Goal: Transaction & Acquisition: Purchase product/service

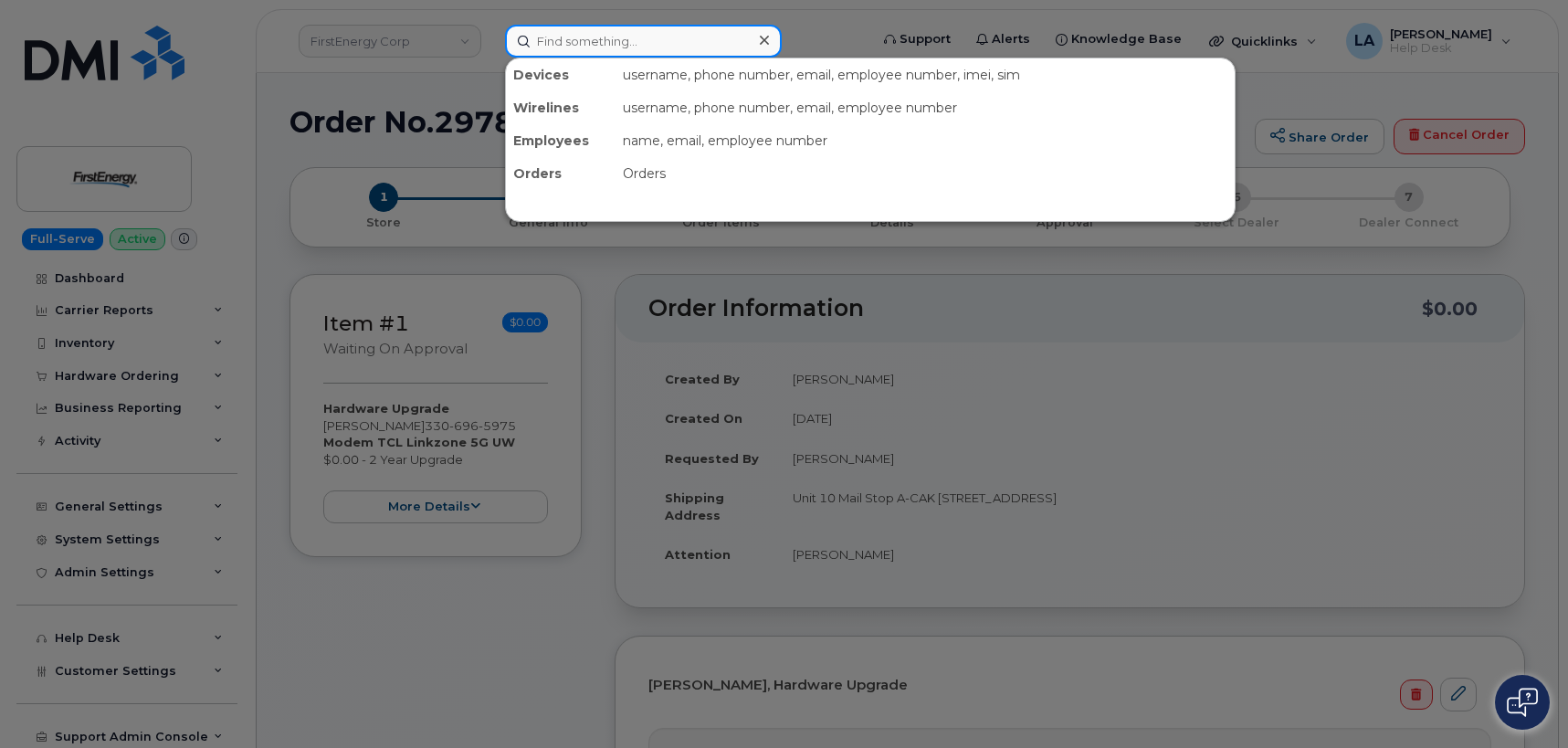
click at [640, 32] on input at bounding box center [642, 41] width 276 height 33
paste input "908-963-8764"
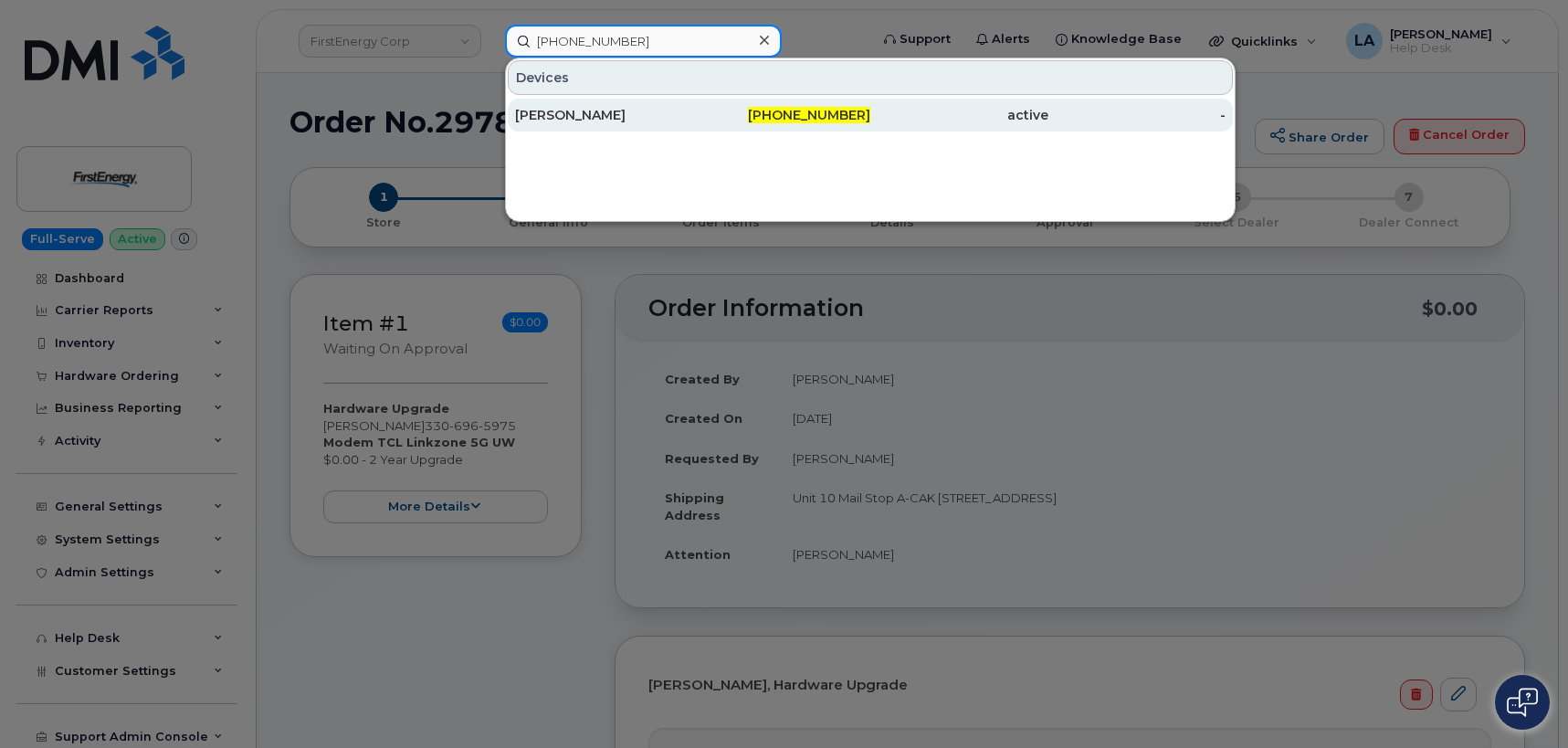
type input "908-963-8764"
click at [574, 113] on div "[PERSON_NAME]" at bounding box center [604, 114] width 178 height 18
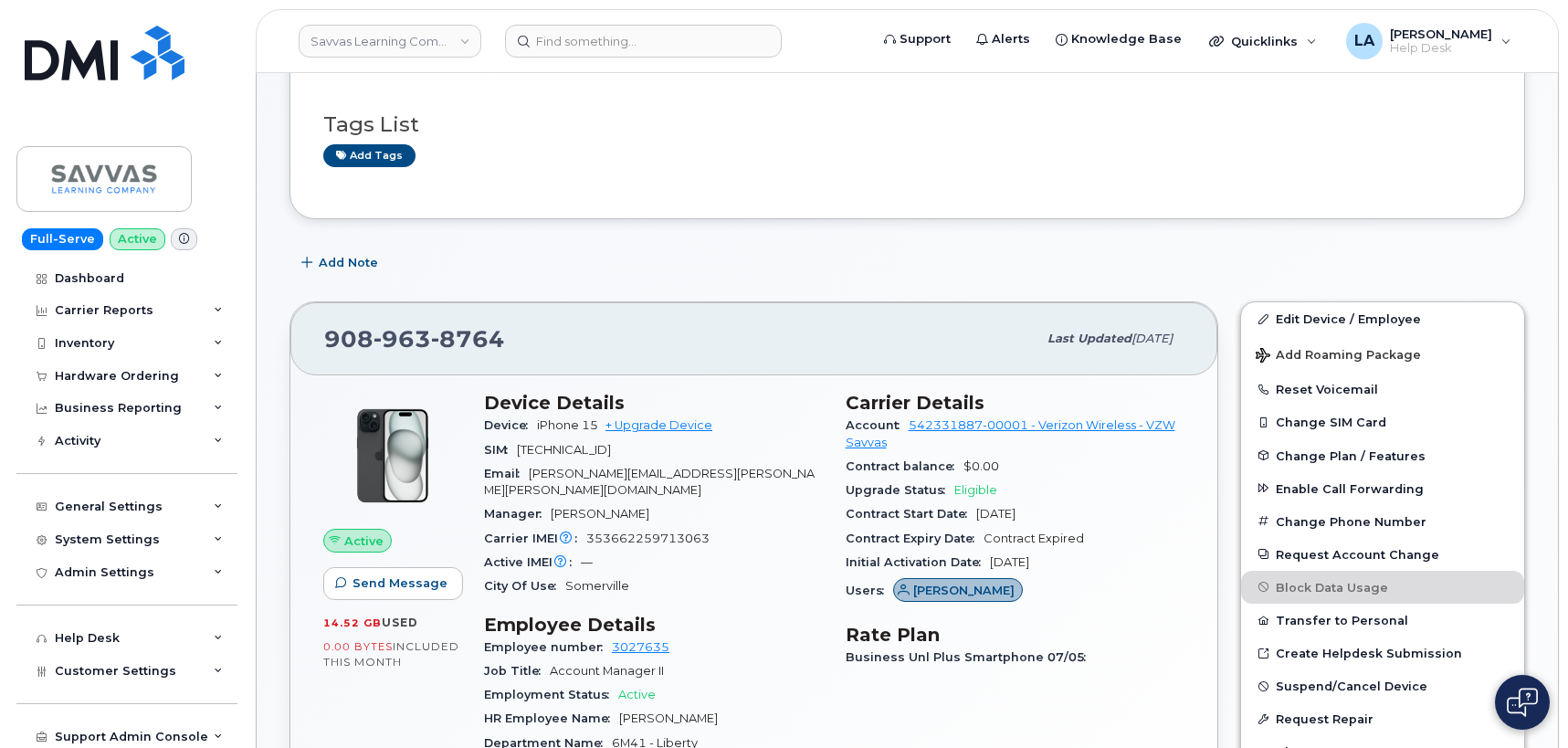
scroll to position [91, 0]
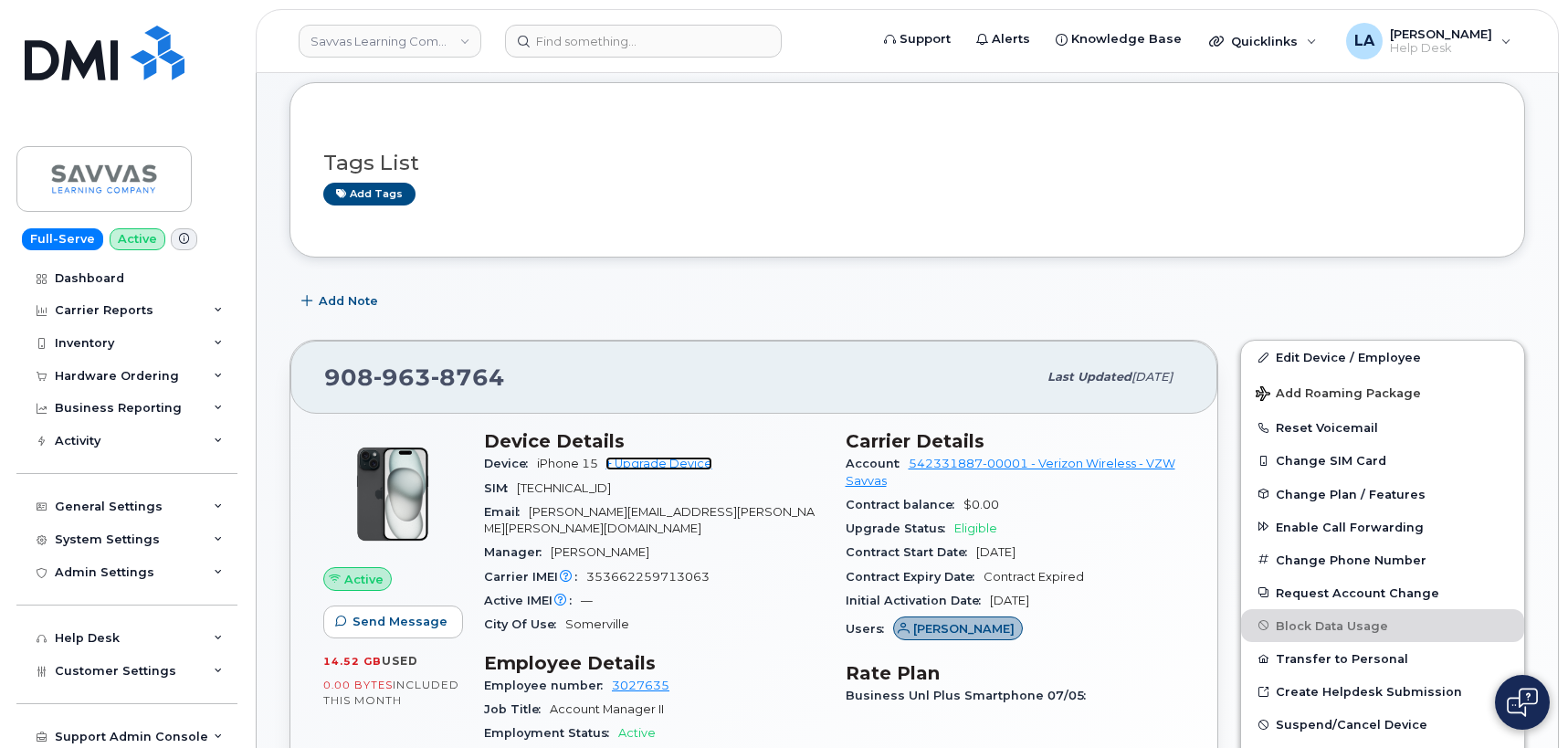
click at [644, 465] on link "+ Upgrade Device" at bounding box center [659, 463] width 107 height 14
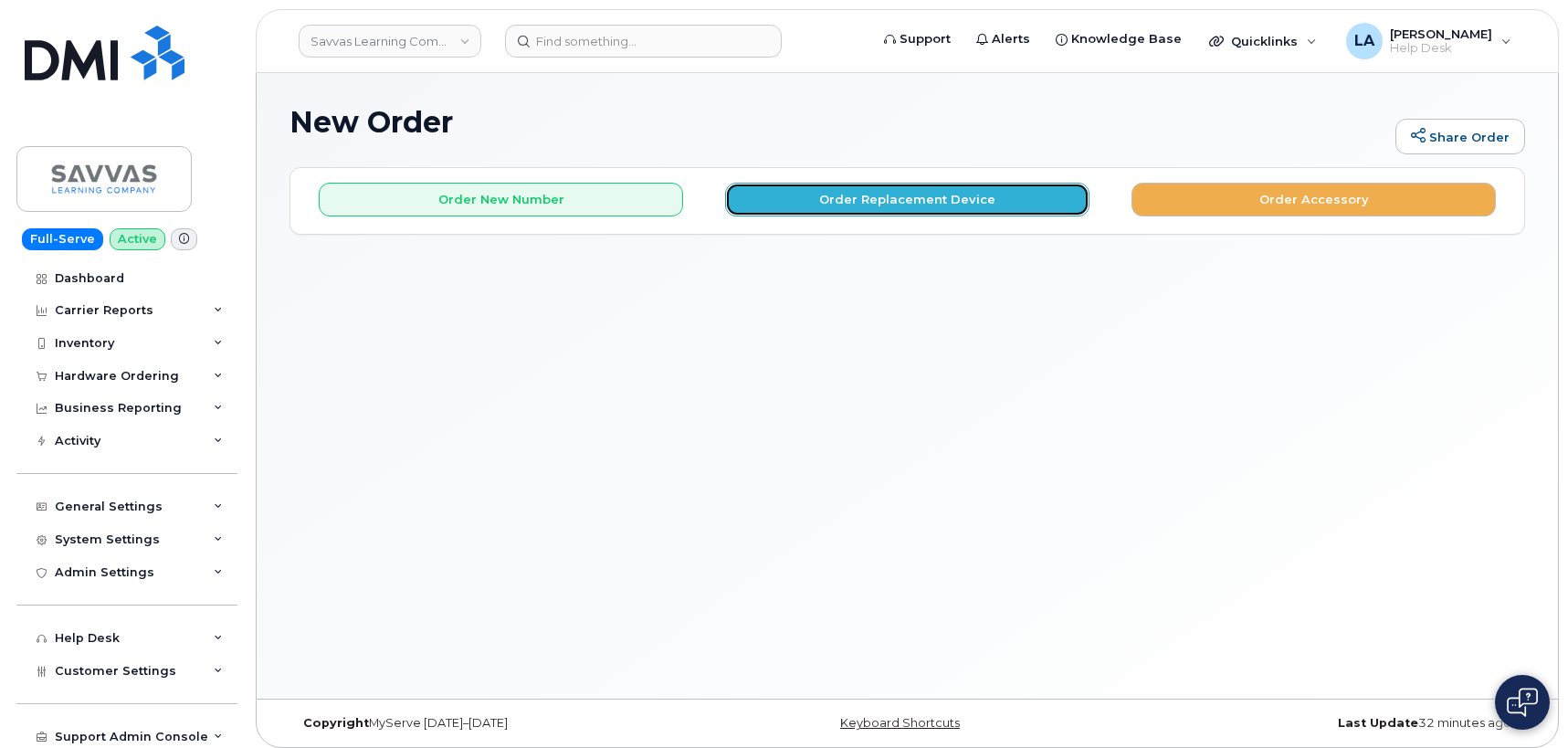
click at [825, 201] on button "Order Replacement Device" at bounding box center [908, 200] width 364 height 34
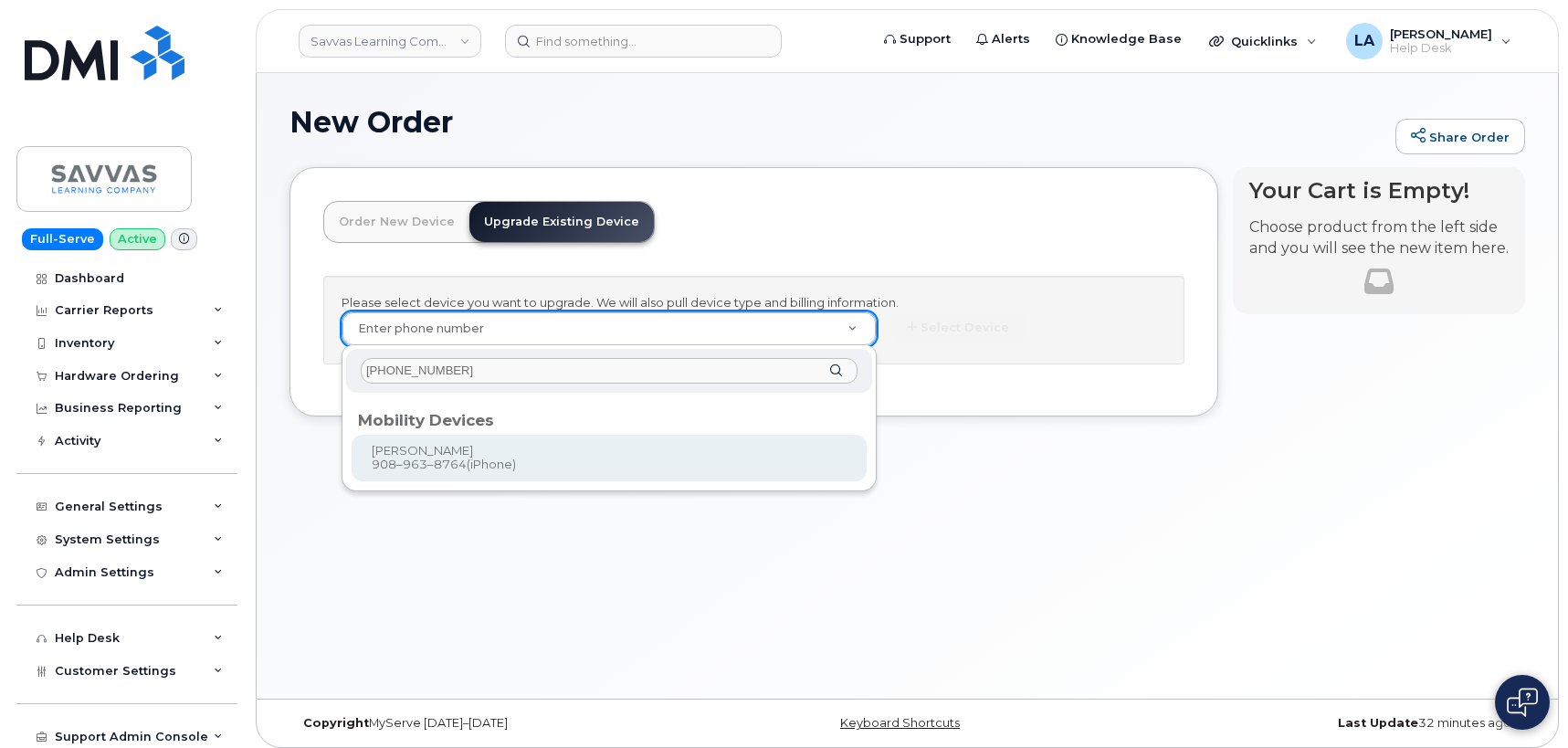
type input "908-963-8764"
type input "876367"
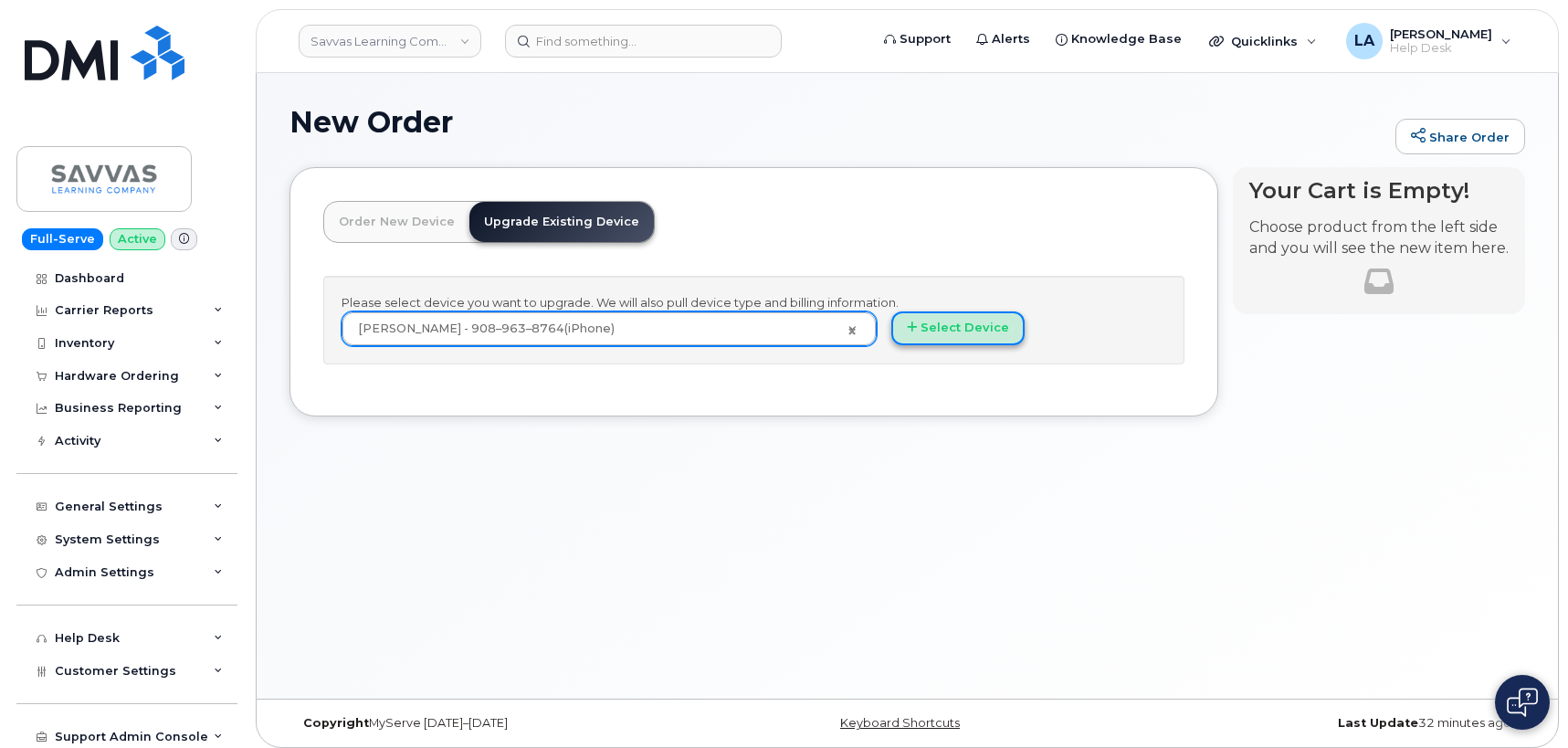
click at [957, 322] on button "Select Device" at bounding box center [958, 328] width 133 height 34
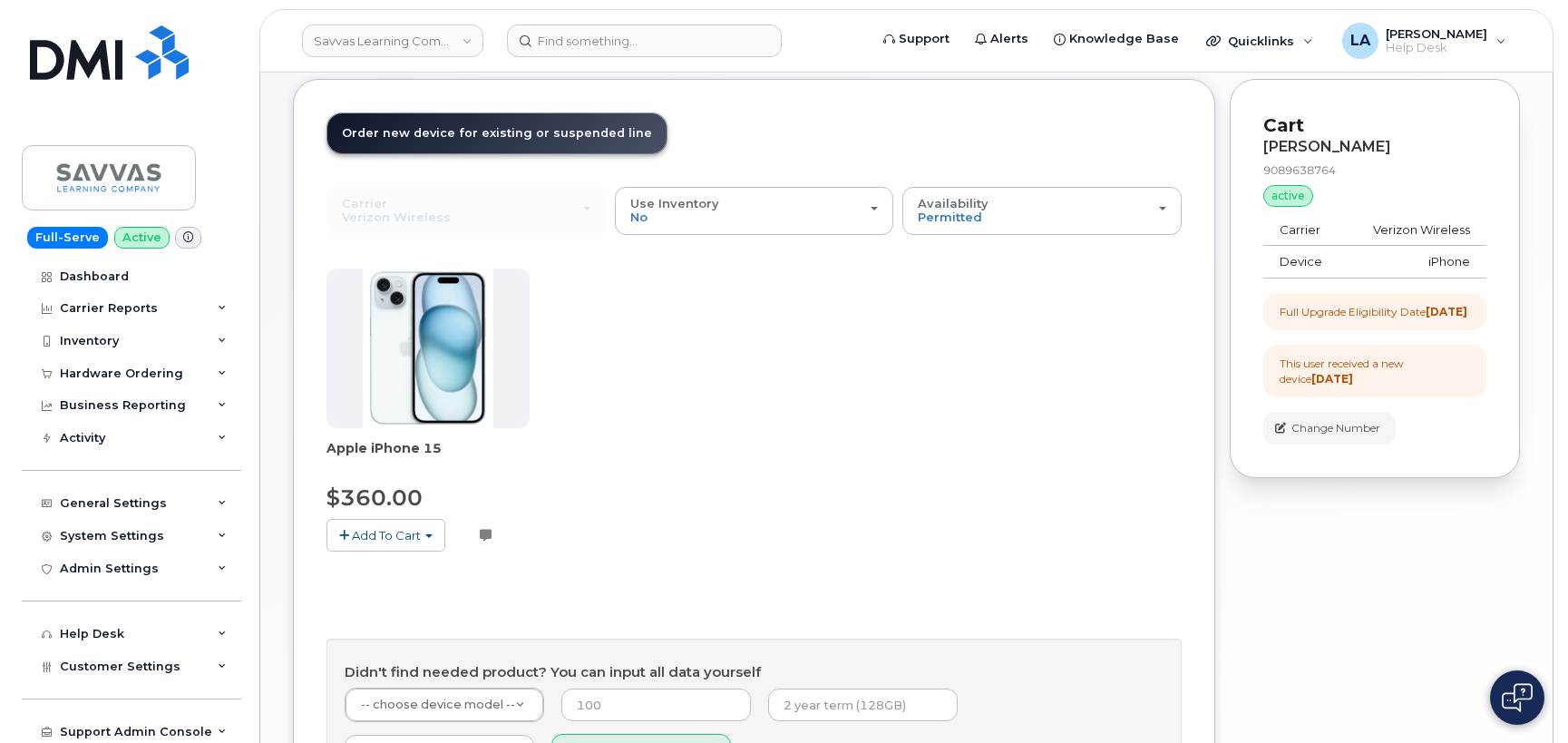
scroll to position [91, 0]
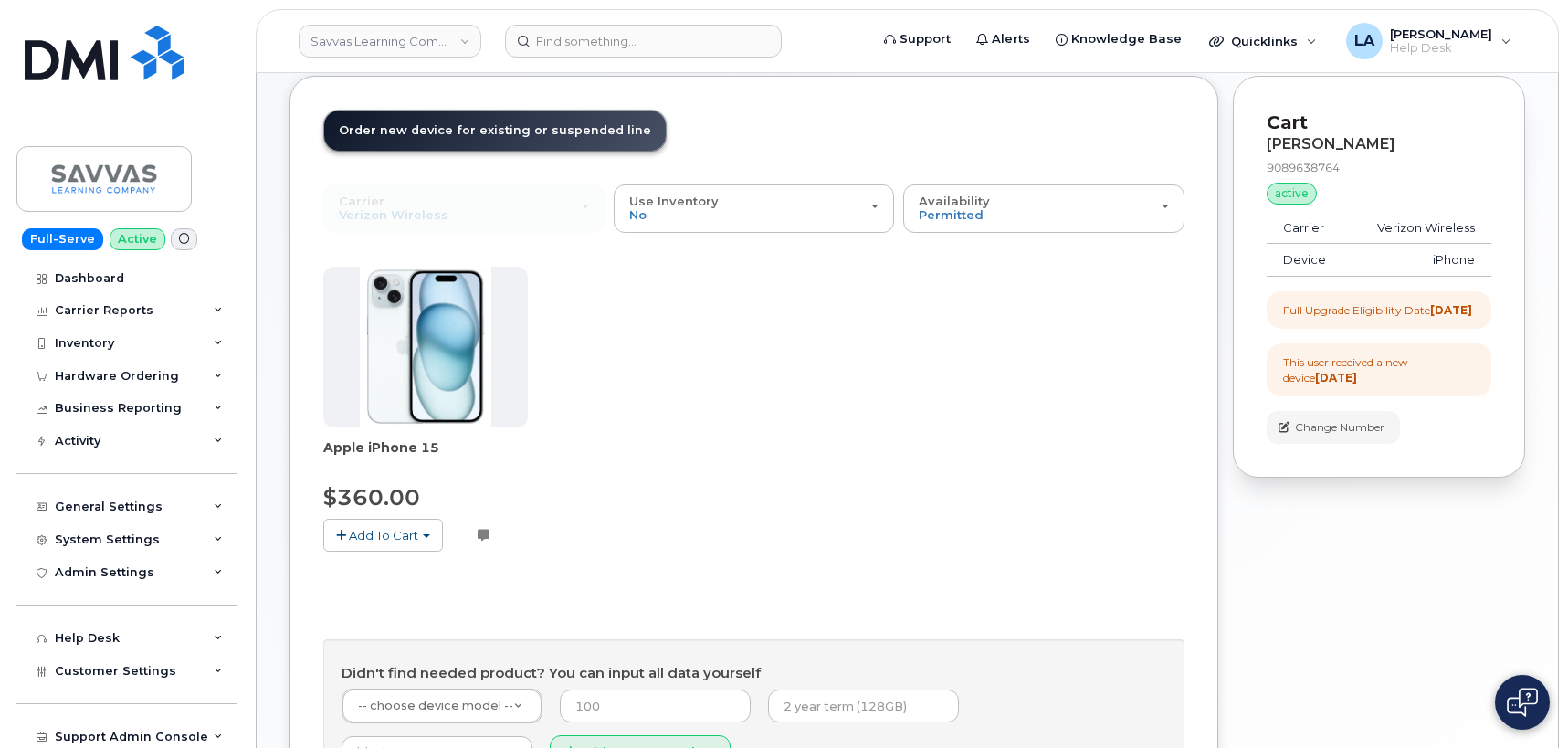
click at [360, 543] on button "Add To Cart" at bounding box center [383, 535] width 120 height 32
click at [473, 574] on link "$360.00 - 3 Year Upgrade (128GB)" at bounding box center [451, 570] width 245 height 23
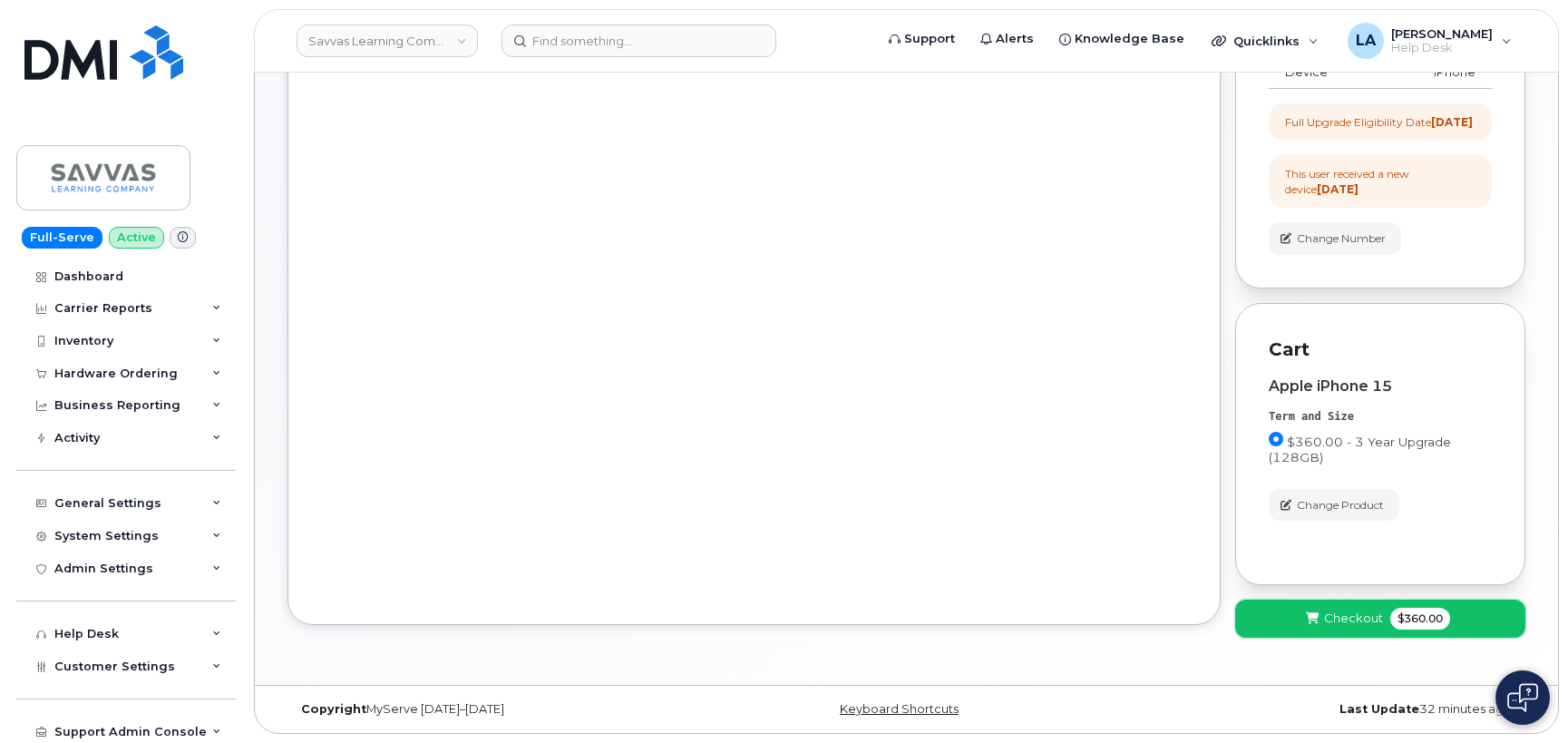
click at [1264, 622] on button "Checkout $360.00" at bounding box center [1381, 618] width 290 height 37
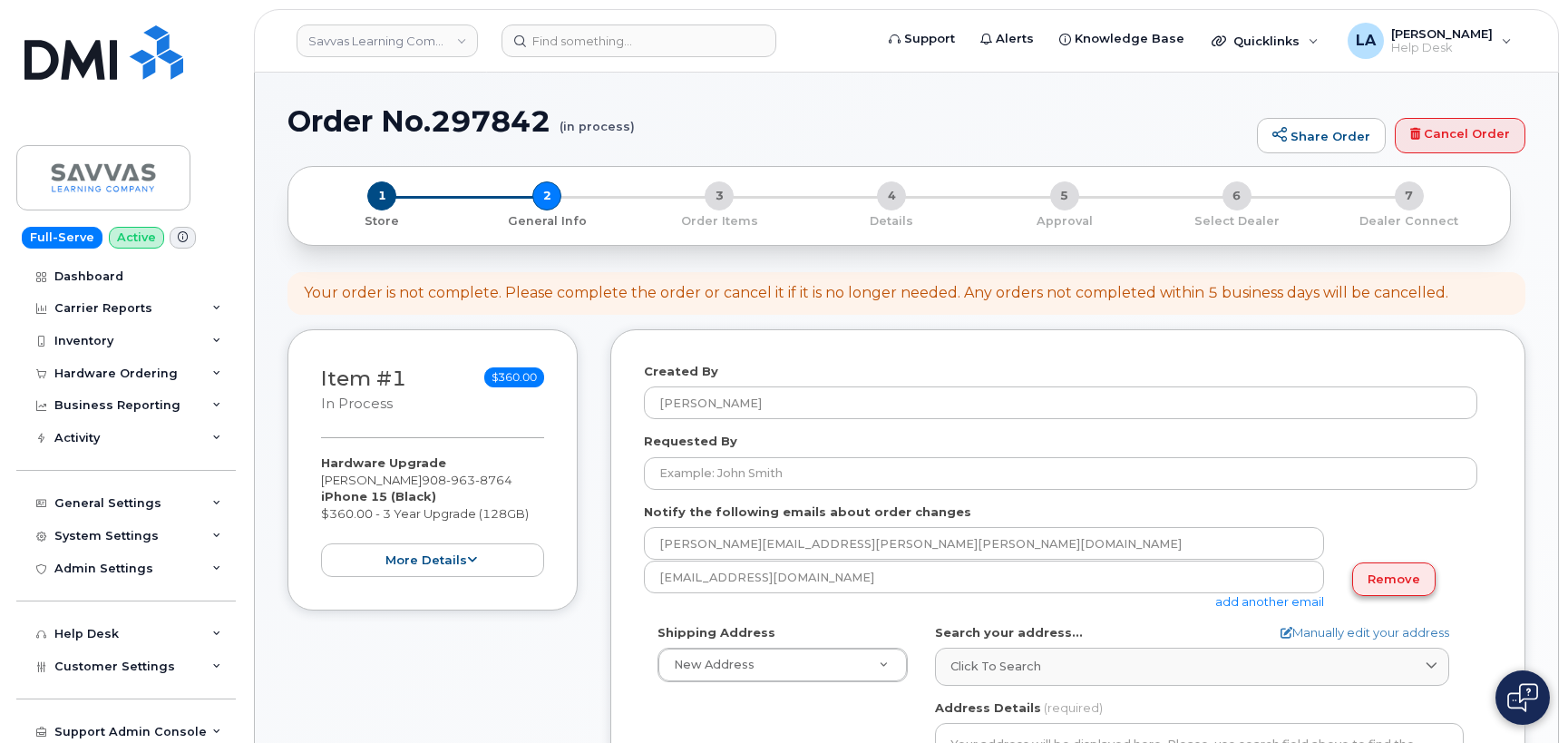
click at [1410, 575] on link "Remove" at bounding box center [1393, 579] width 83 height 34
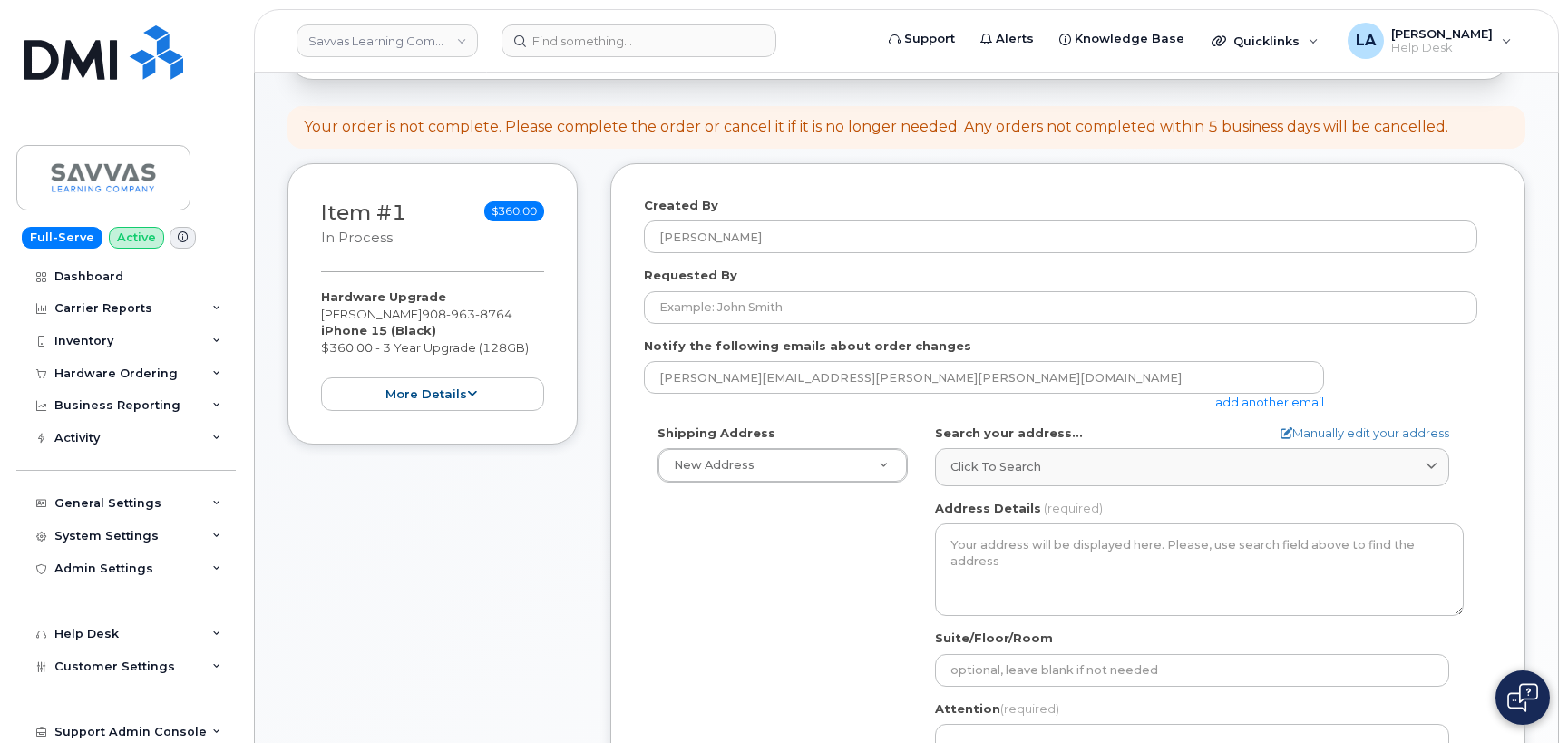
scroll to position [256, 0]
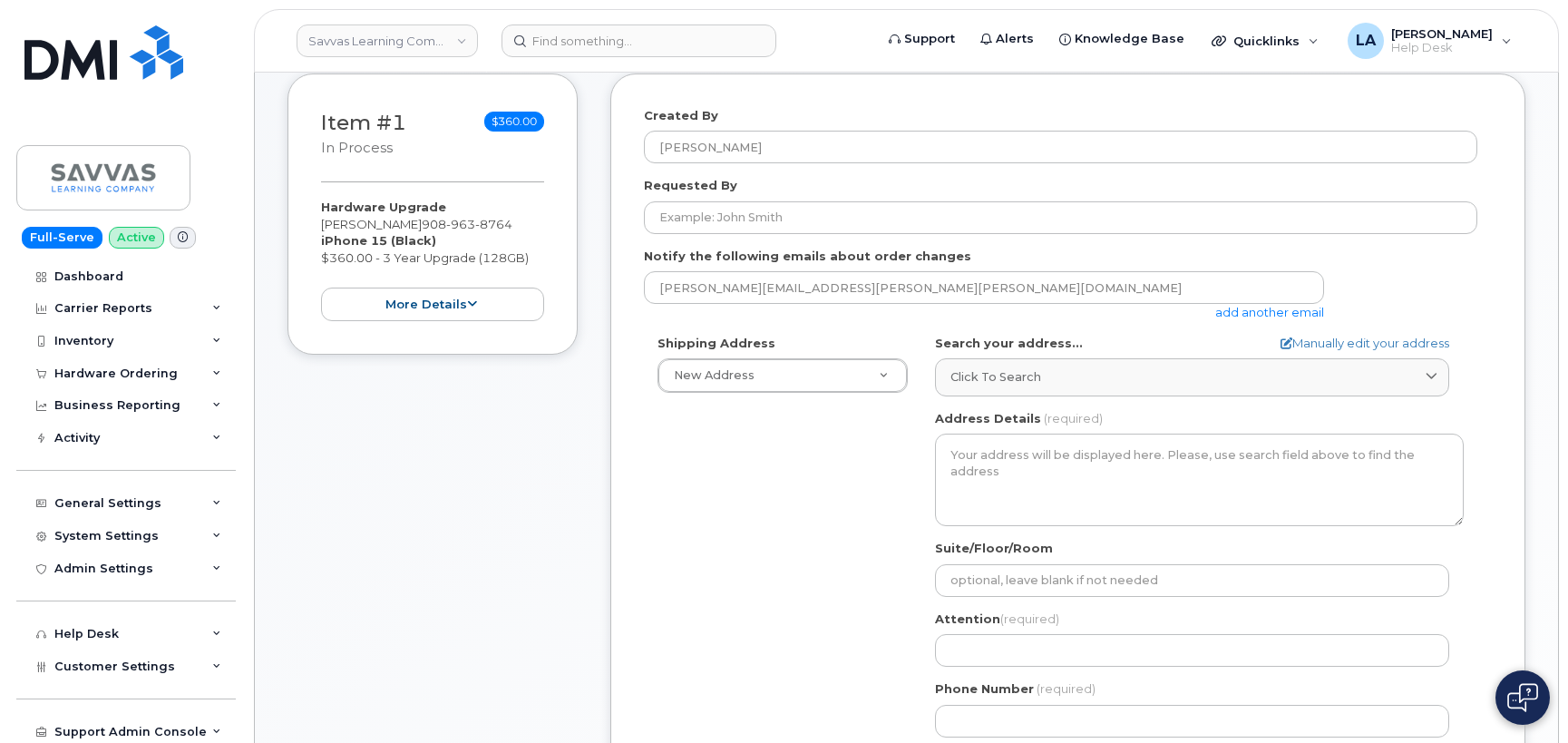
drag, startPoint x: 317, startPoint y: 220, endPoint x: 462, endPoint y: 227, distance: 145.2
click at [462, 227] on div "Item #1 in process $360.00 Hardware Upgrade [PERSON_NAME] [PHONE_NUMBER] iPhone…" at bounding box center [433, 214] width 290 height 282
copy div "[PERSON_NAME]"
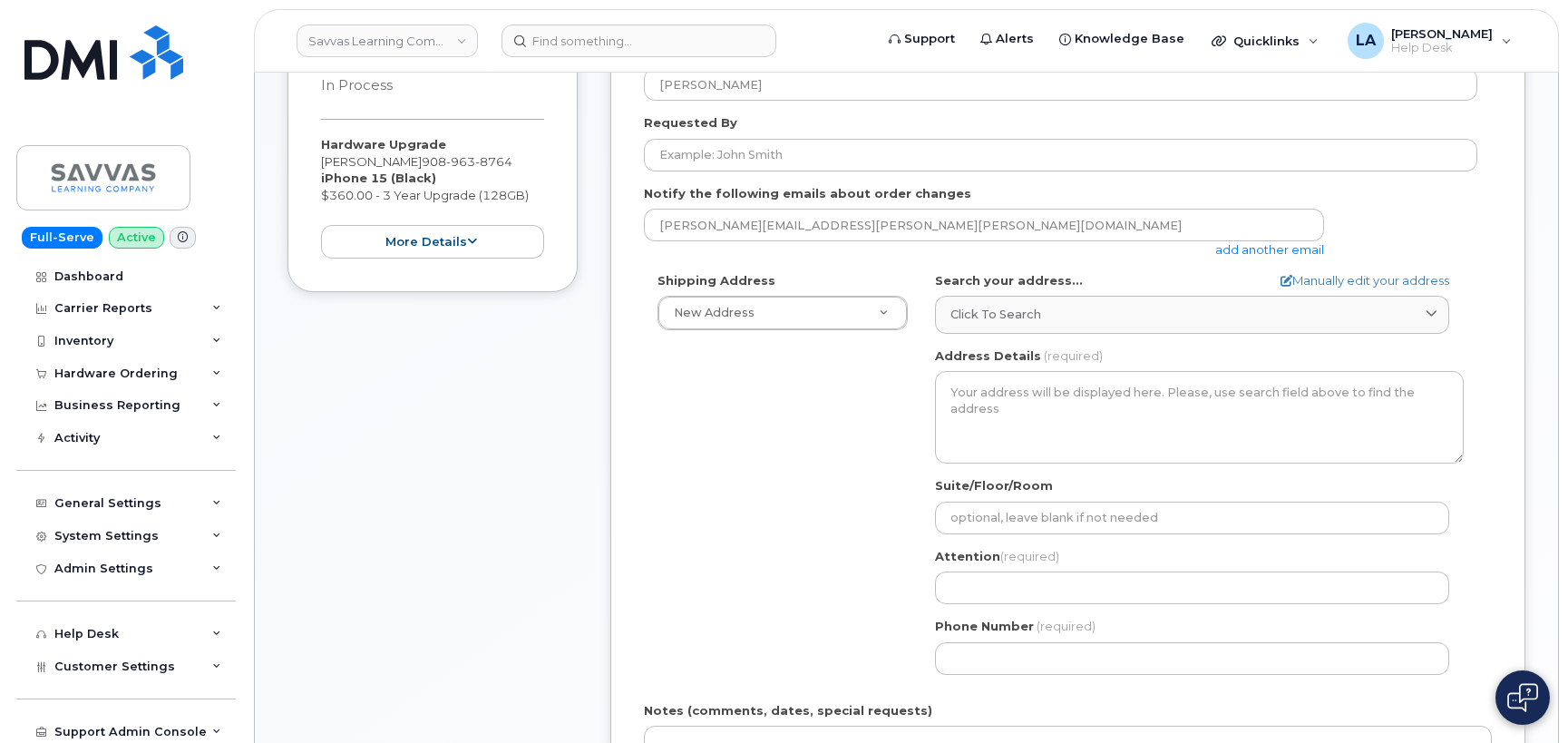
scroll to position [347, 0]
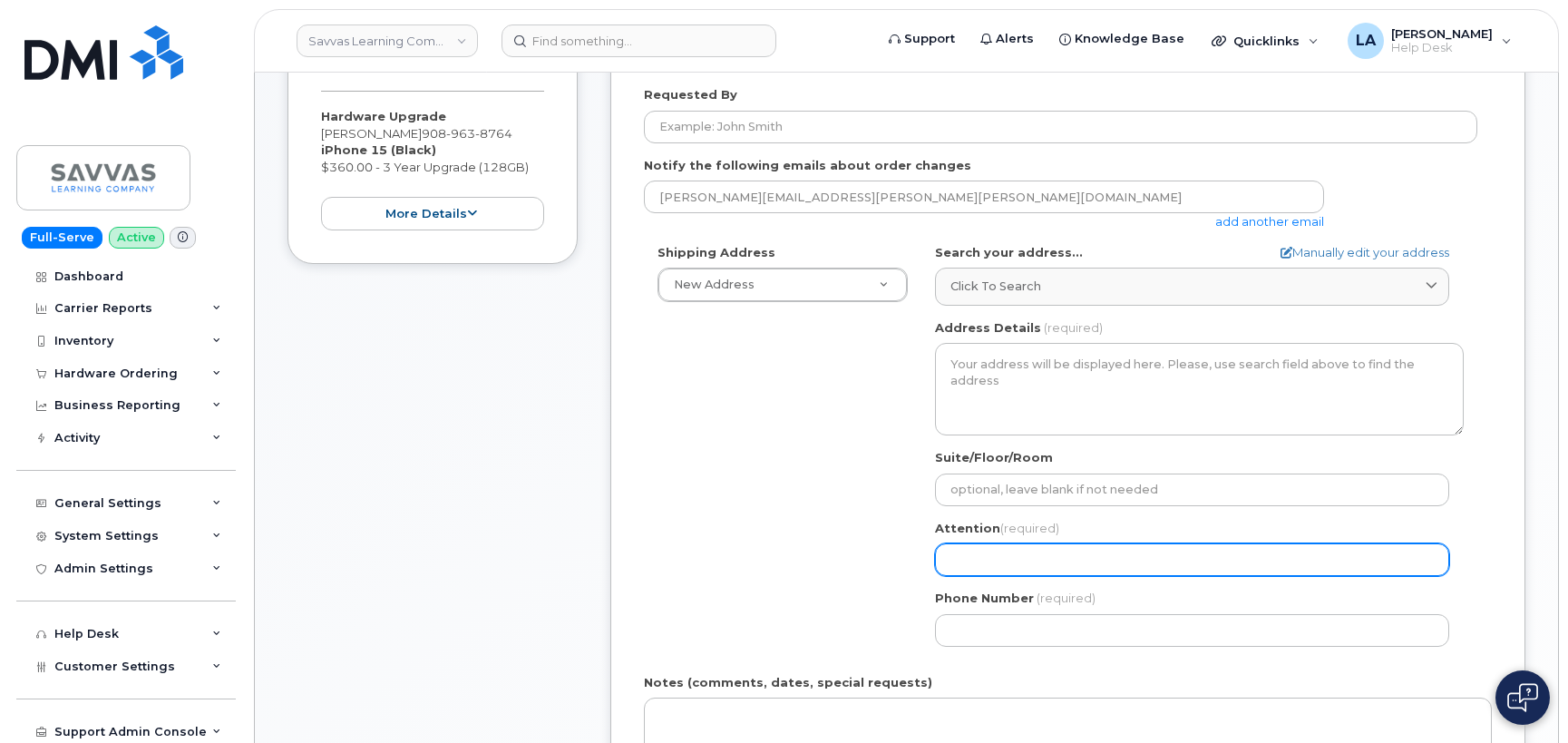
click at [1013, 562] on input "Attention (required)" at bounding box center [1191, 559] width 514 height 33
paste input "[PERSON_NAME]"
select select
type input "[PERSON_NAME]"
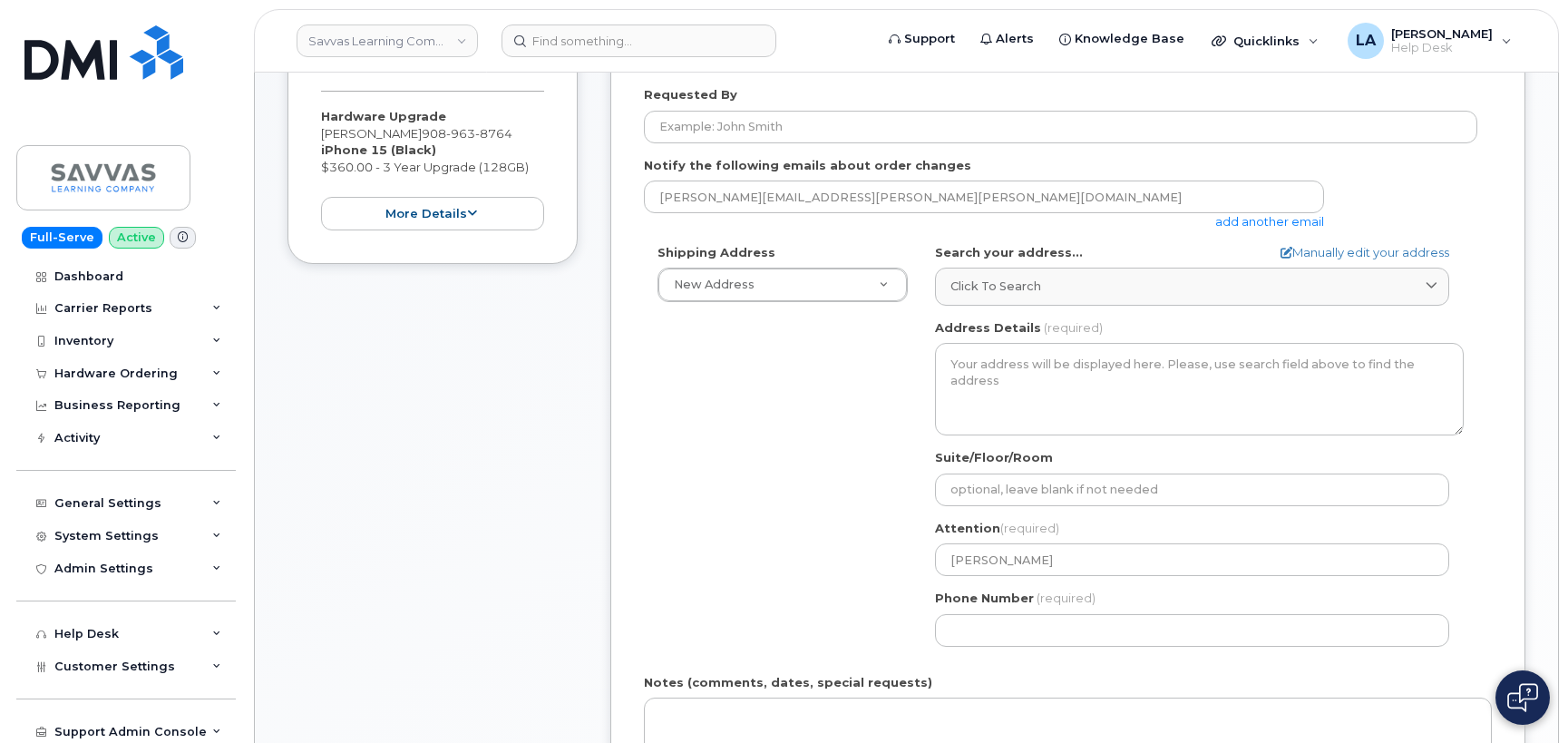
click at [754, 532] on div "Shipping Address New Address New Address 1667 Crestline Drive, Atlanta, GA 3034…" at bounding box center [1060, 452] width 834 height 416
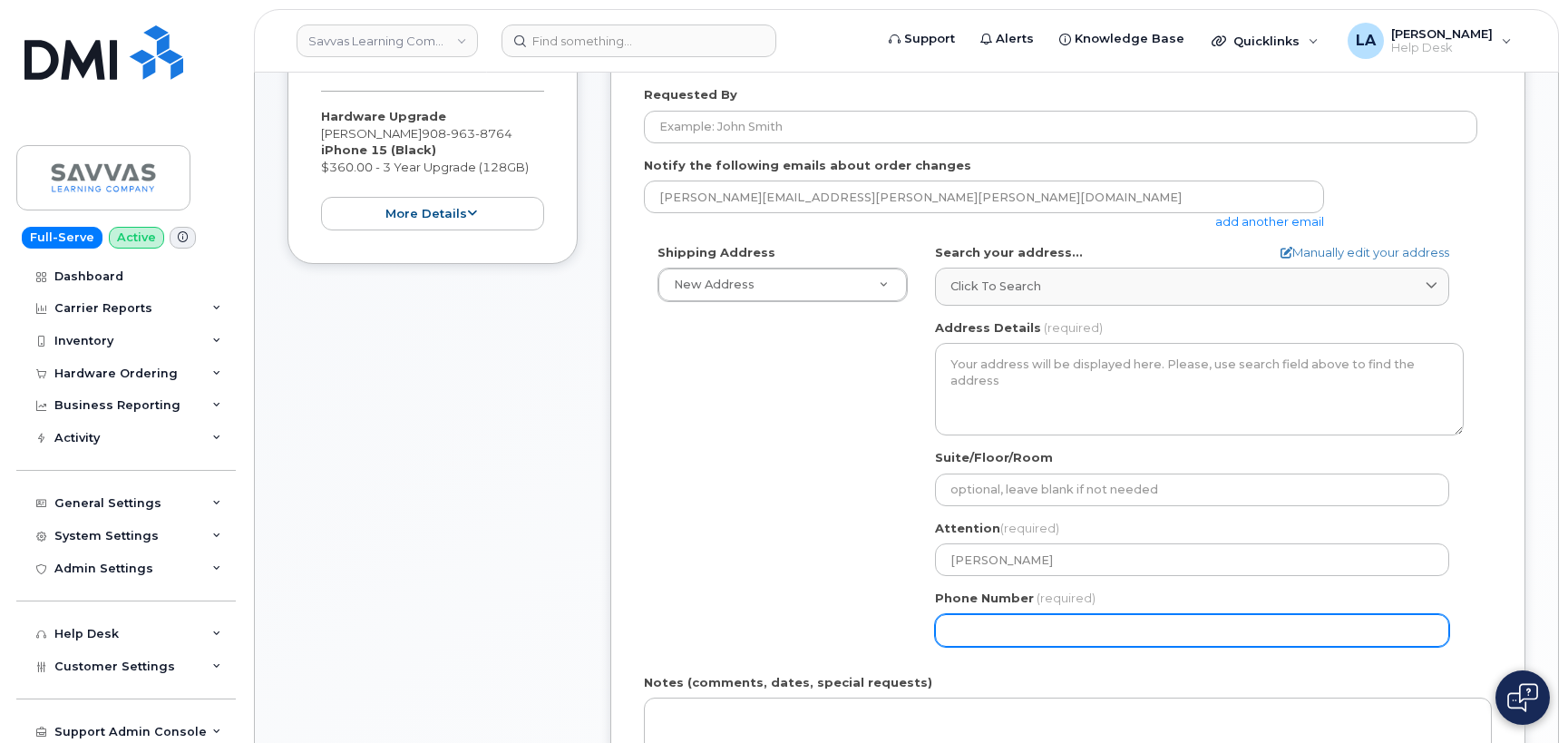
click at [1011, 633] on input "Phone Number" at bounding box center [1191, 630] width 514 height 33
paste input "9082627336"
select select
type input "9082627336"
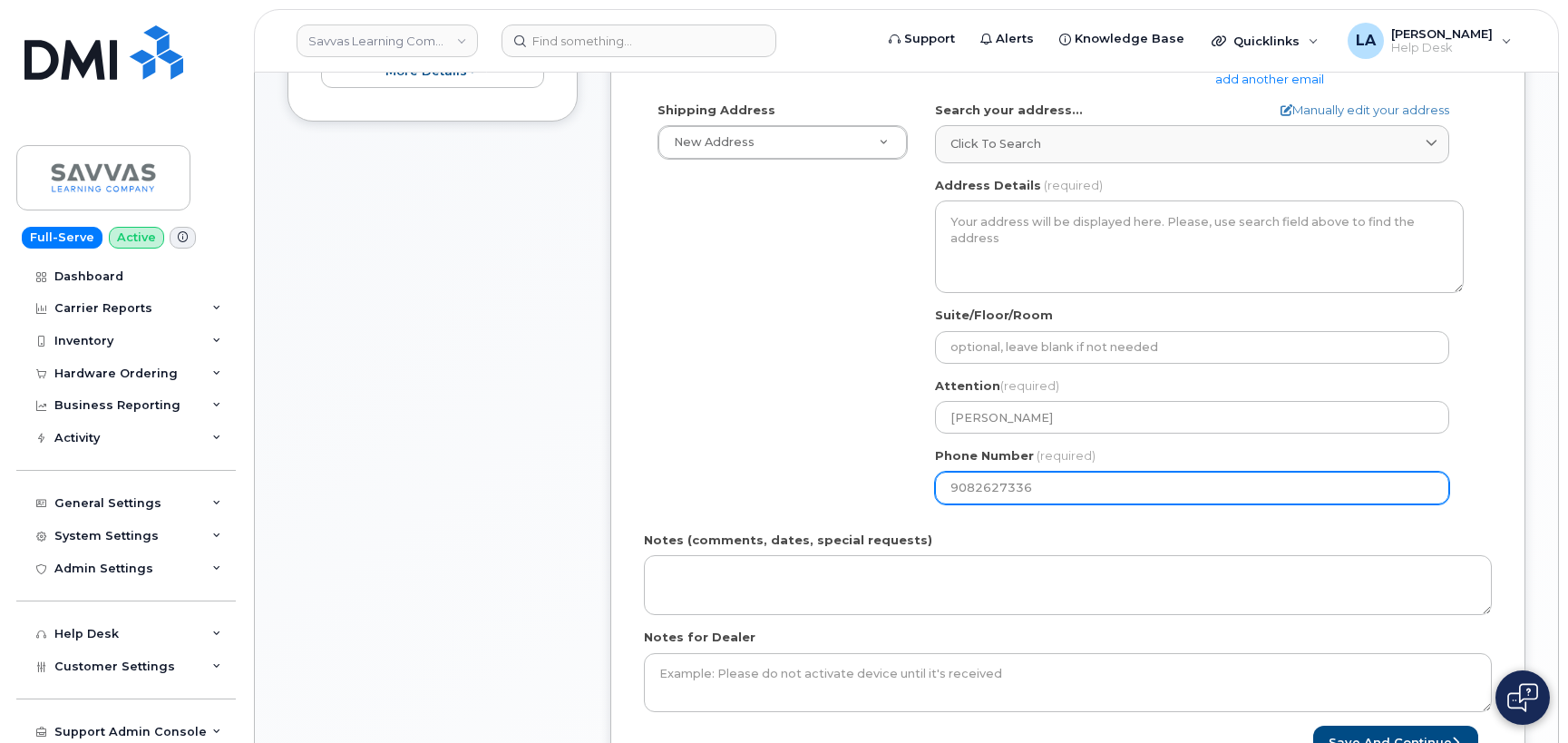
scroll to position [509, 0]
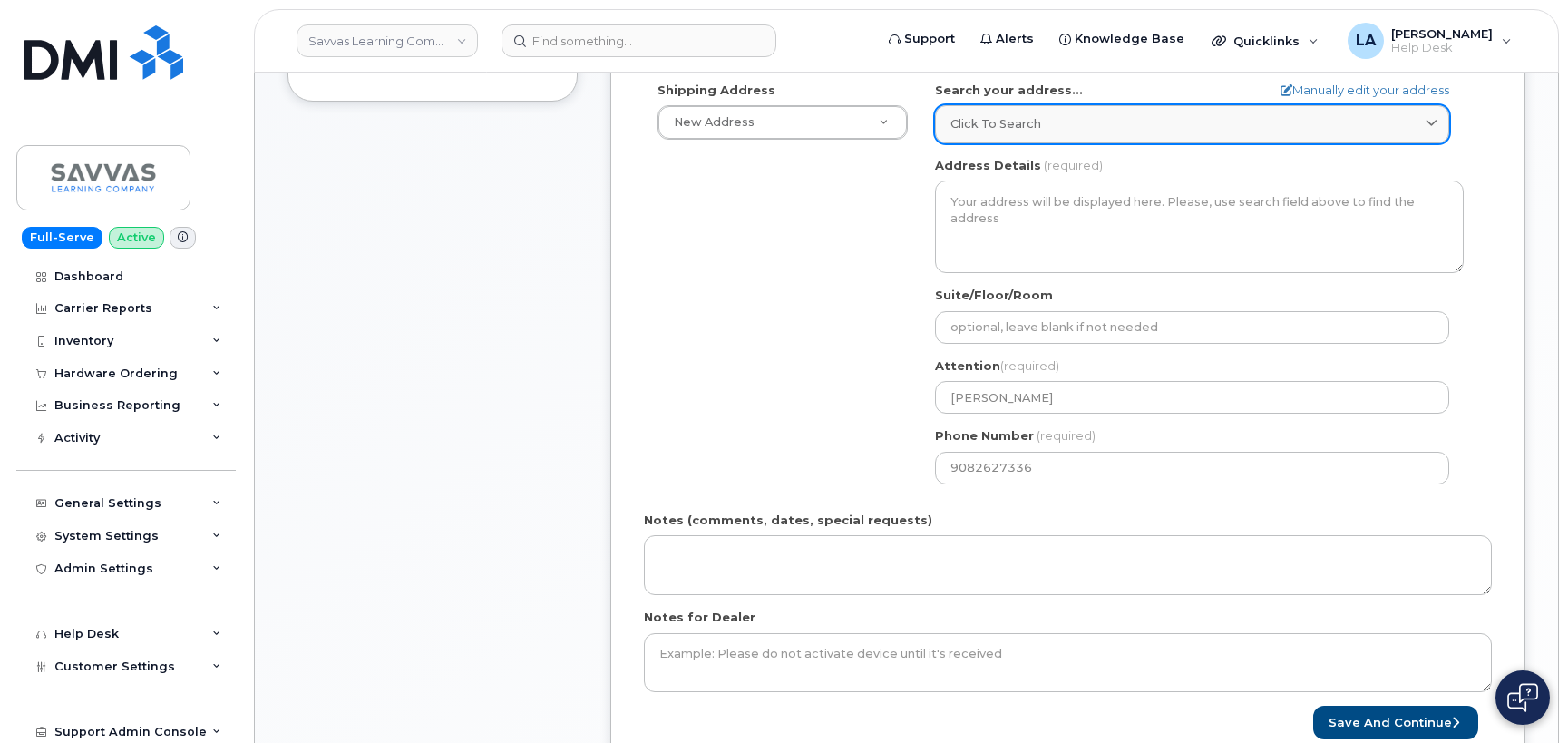
click at [1053, 118] on div "Click to search" at bounding box center [1192, 124] width 483 height 17
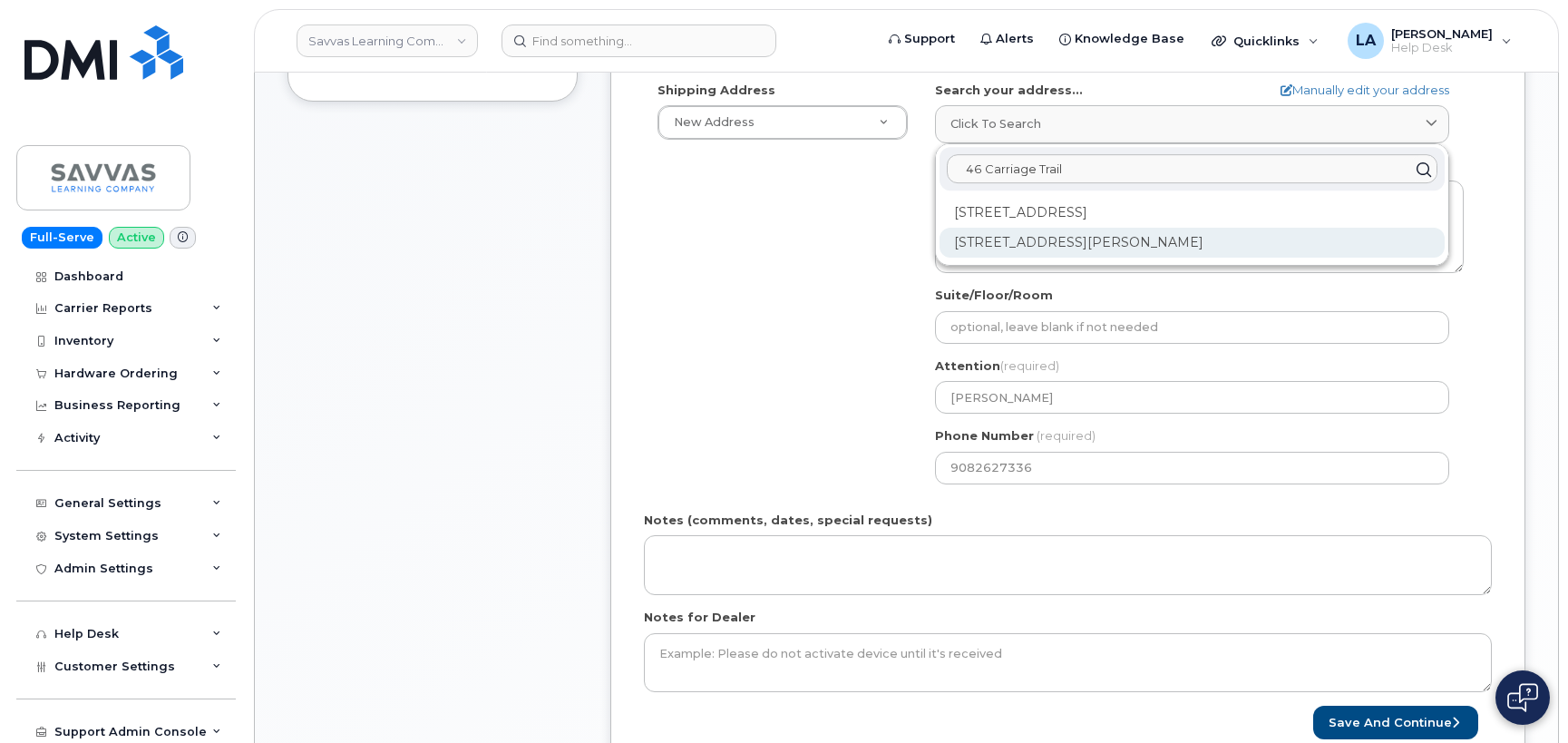
type input "46 Carriage Trail"
click at [1150, 243] on div "46 Carriage Trl Belle Mead NJ 08502-4904" at bounding box center [1191, 243] width 505 height 30
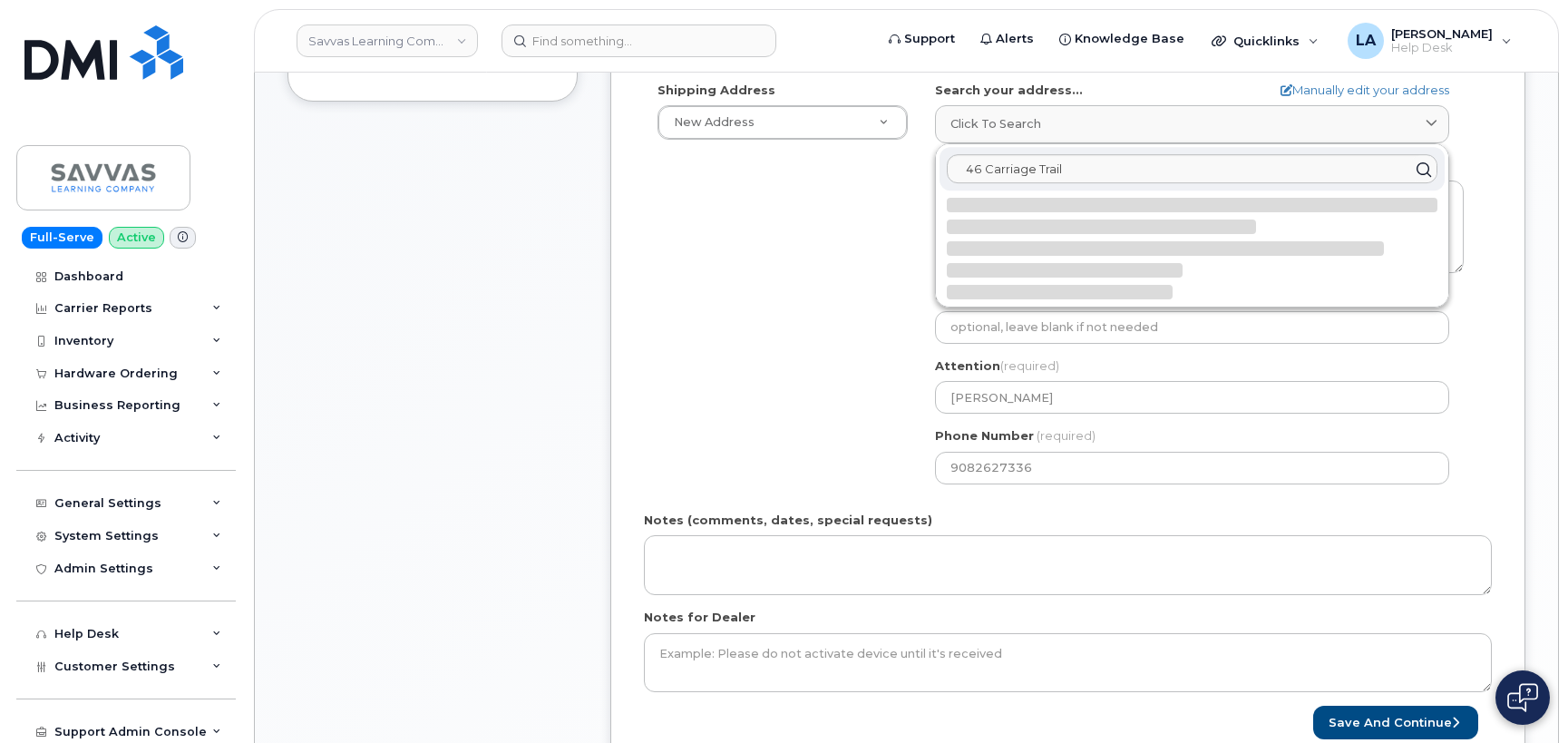
select select
type textarea "46 Carriage Trl BELLE MEAD NJ 08502-4904 UNITED STATES"
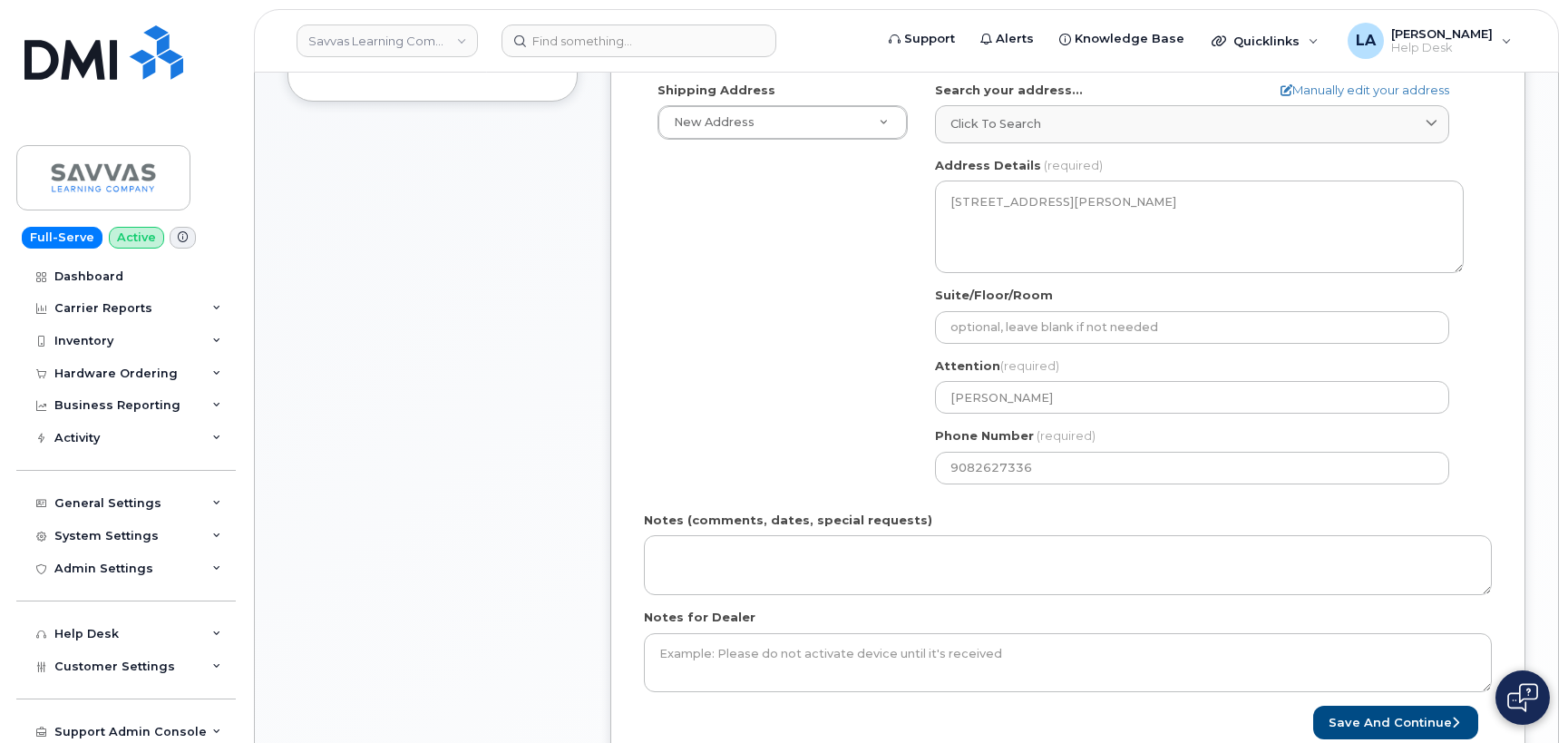
click at [655, 292] on div "Shipping Address New Address New Address 1667 Crestline Drive, Atlanta, GA 3034…" at bounding box center [1060, 290] width 834 height 416
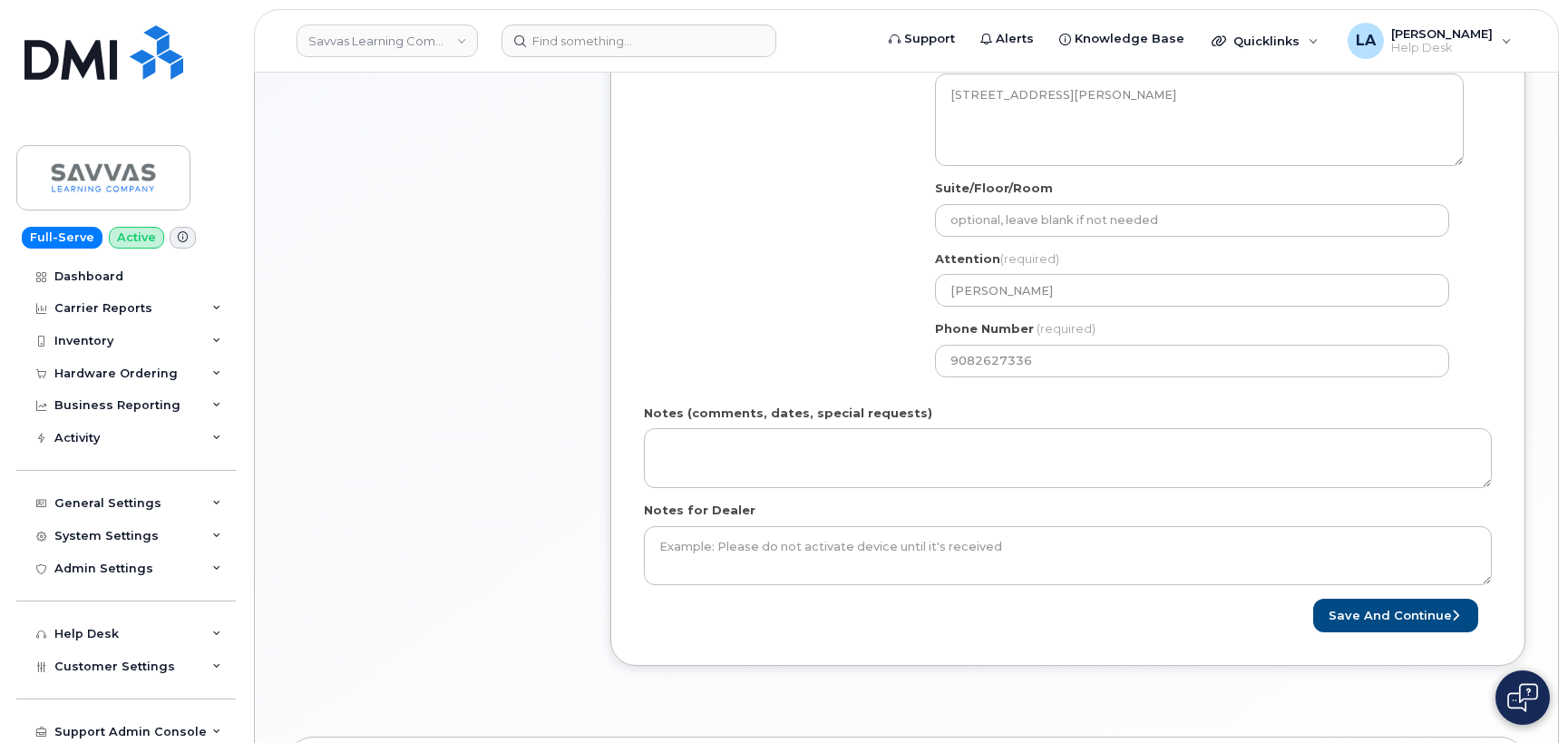
scroll to position [661, 0]
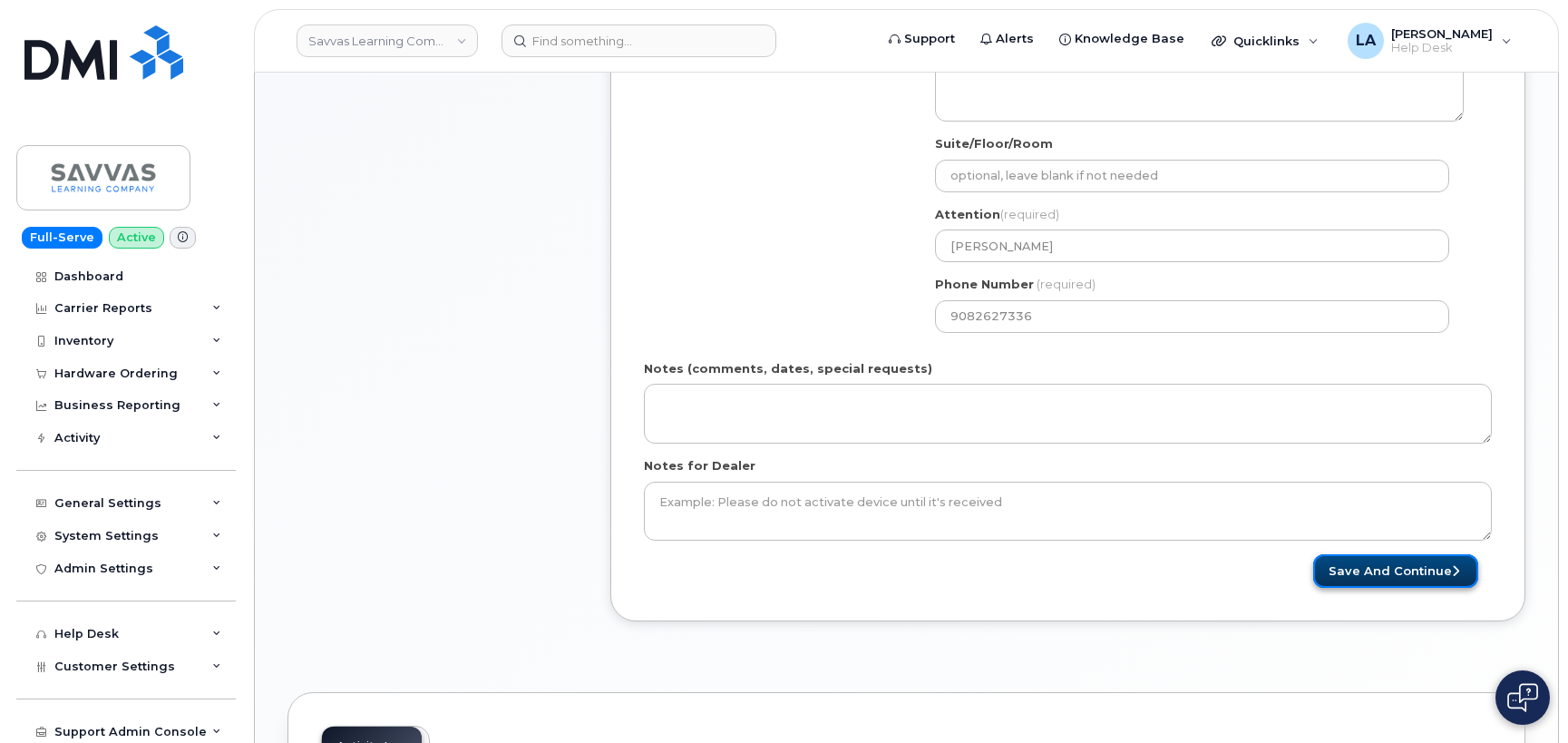
click at [1403, 574] on button "Save and Continue" at bounding box center [1396, 572] width 165 height 34
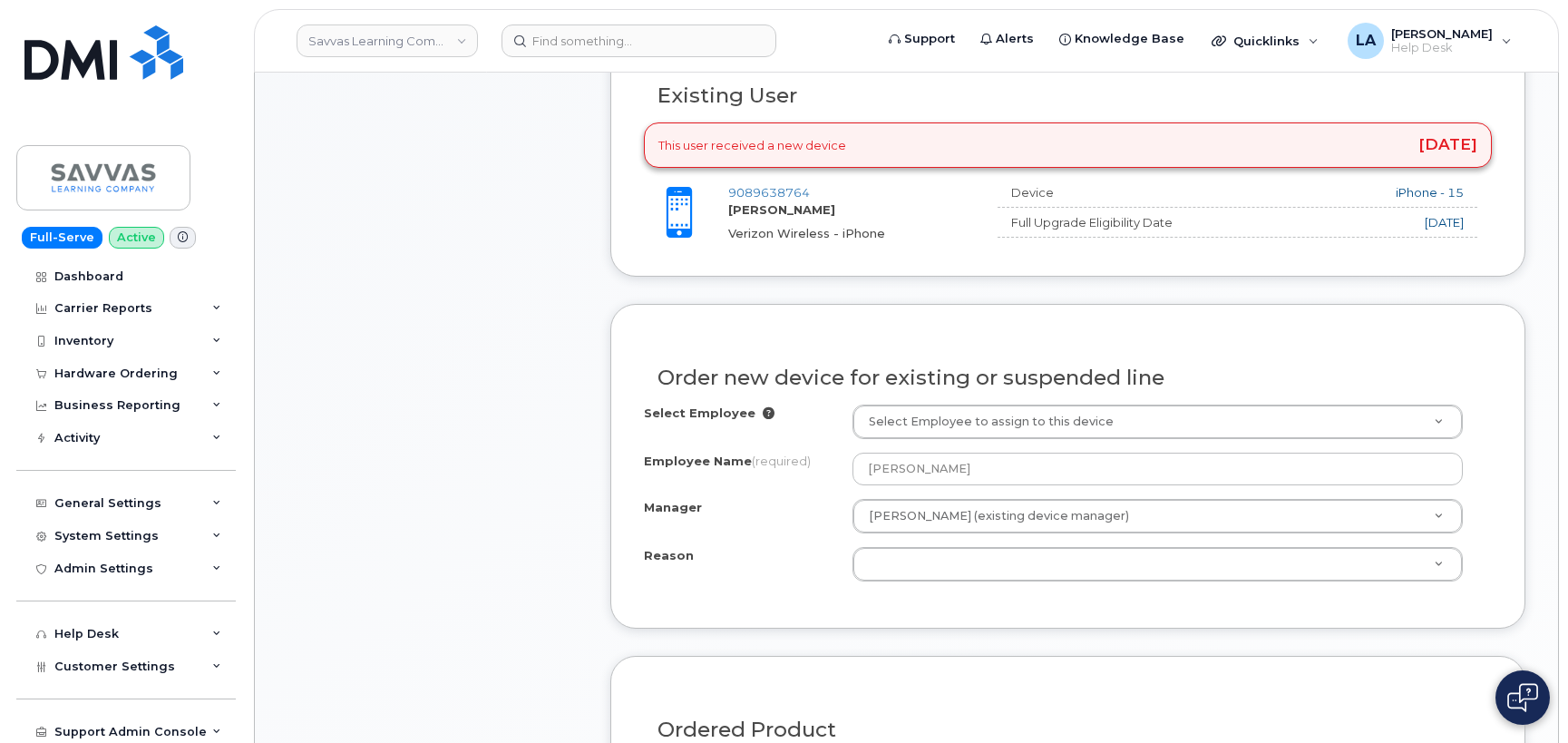
scroll to position [649, 0]
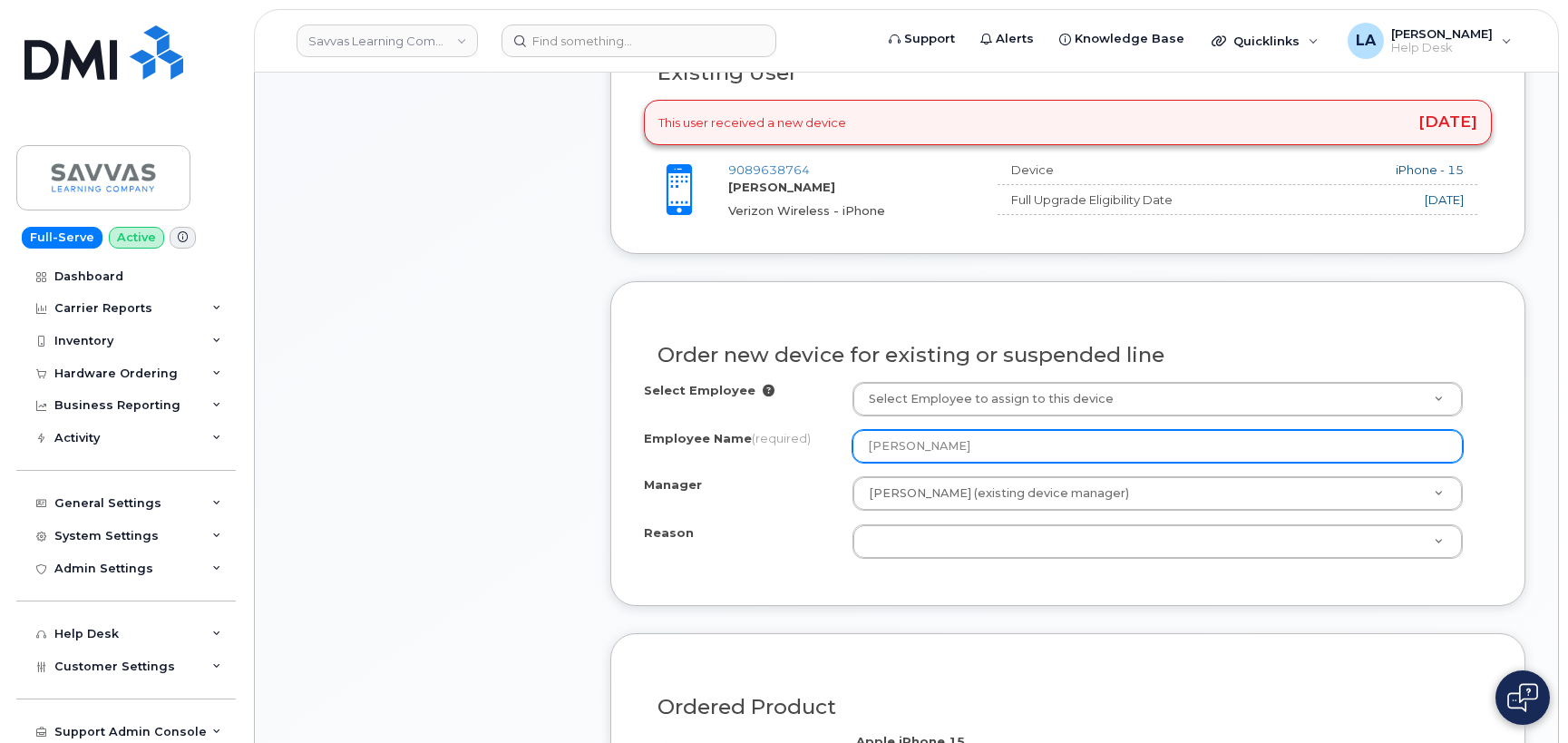
drag, startPoint x: 1035, startPoint y: 445, endPoint x: 852, endPoint y: 453, distance: 183.2
click at [852, 453] on input "[PERSON_NAME]" at bounding box center [1158, 446] width 611 height 33
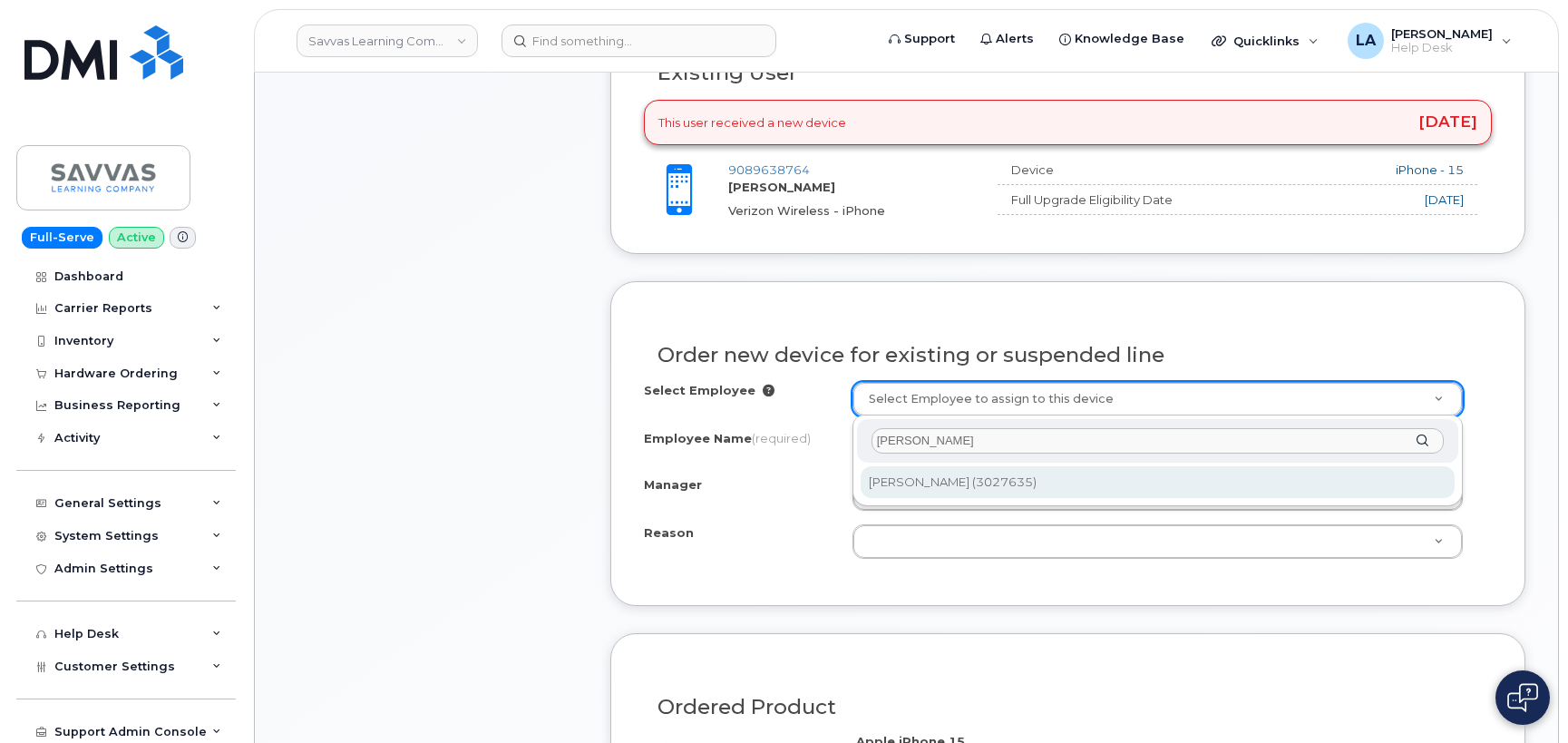
type input "[PERSON_NAME]"
type input "2015810"
type input "[PERSON_NAME]"
select select "2016594"
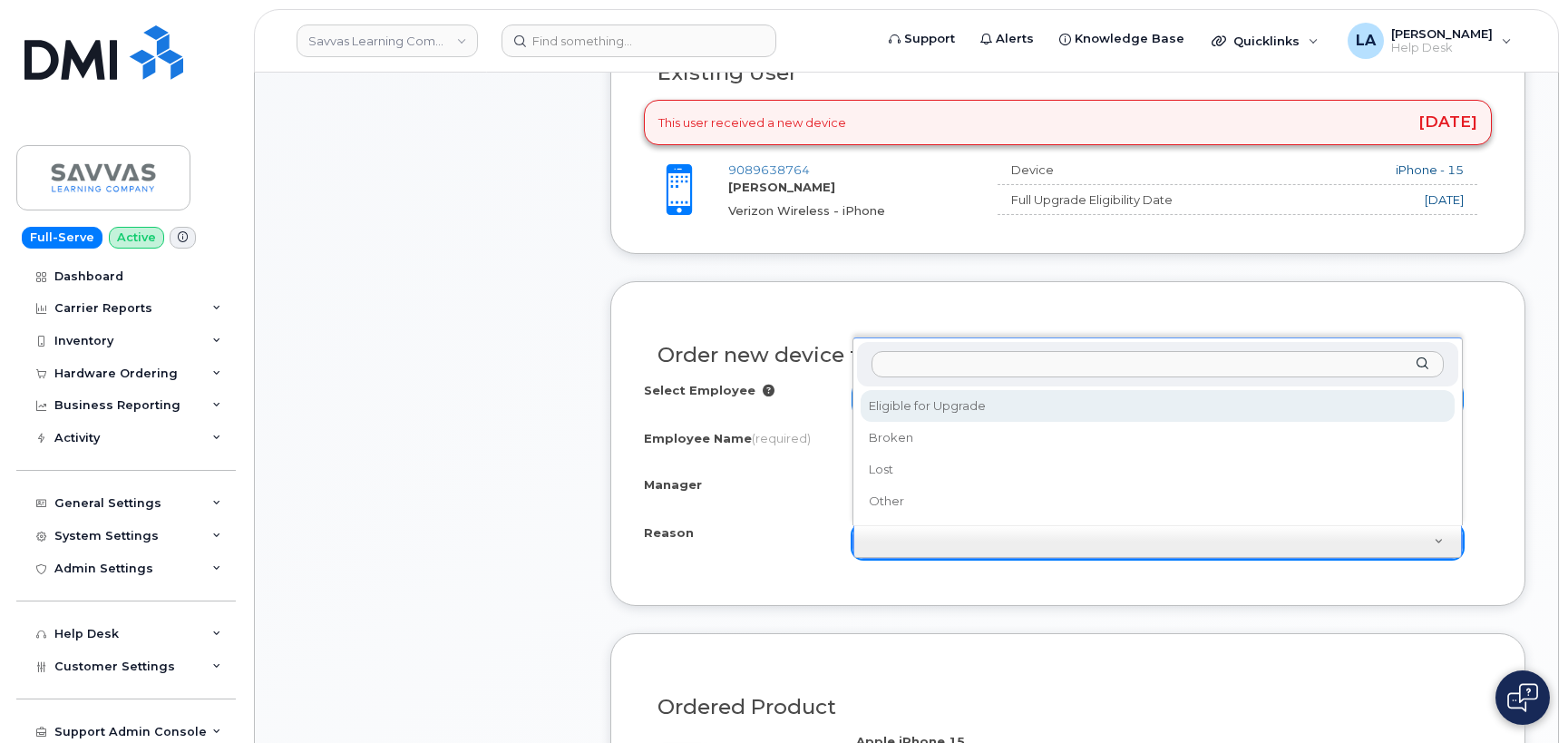
select select "eligible_for_upgrade"
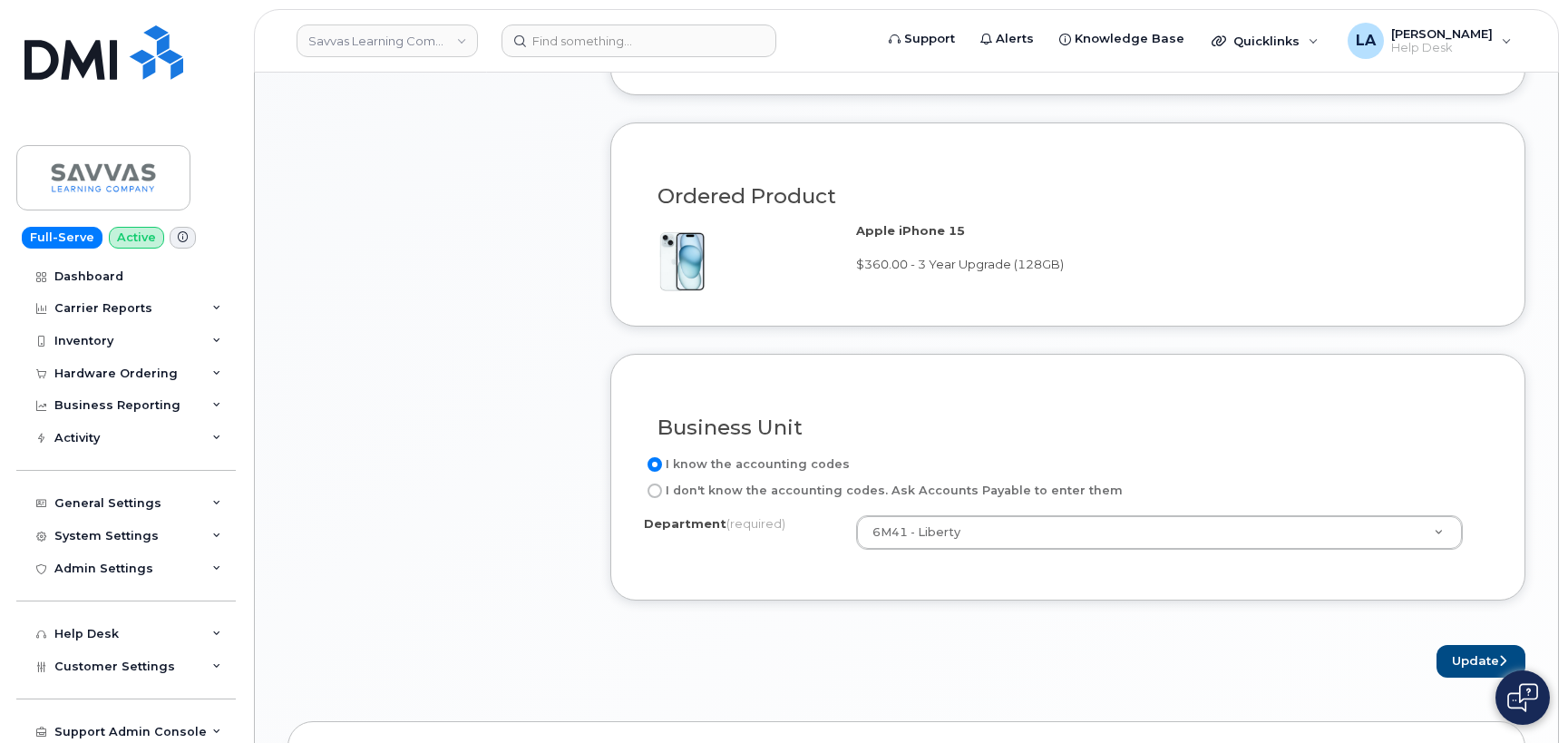
scroll to position [1209, 0]
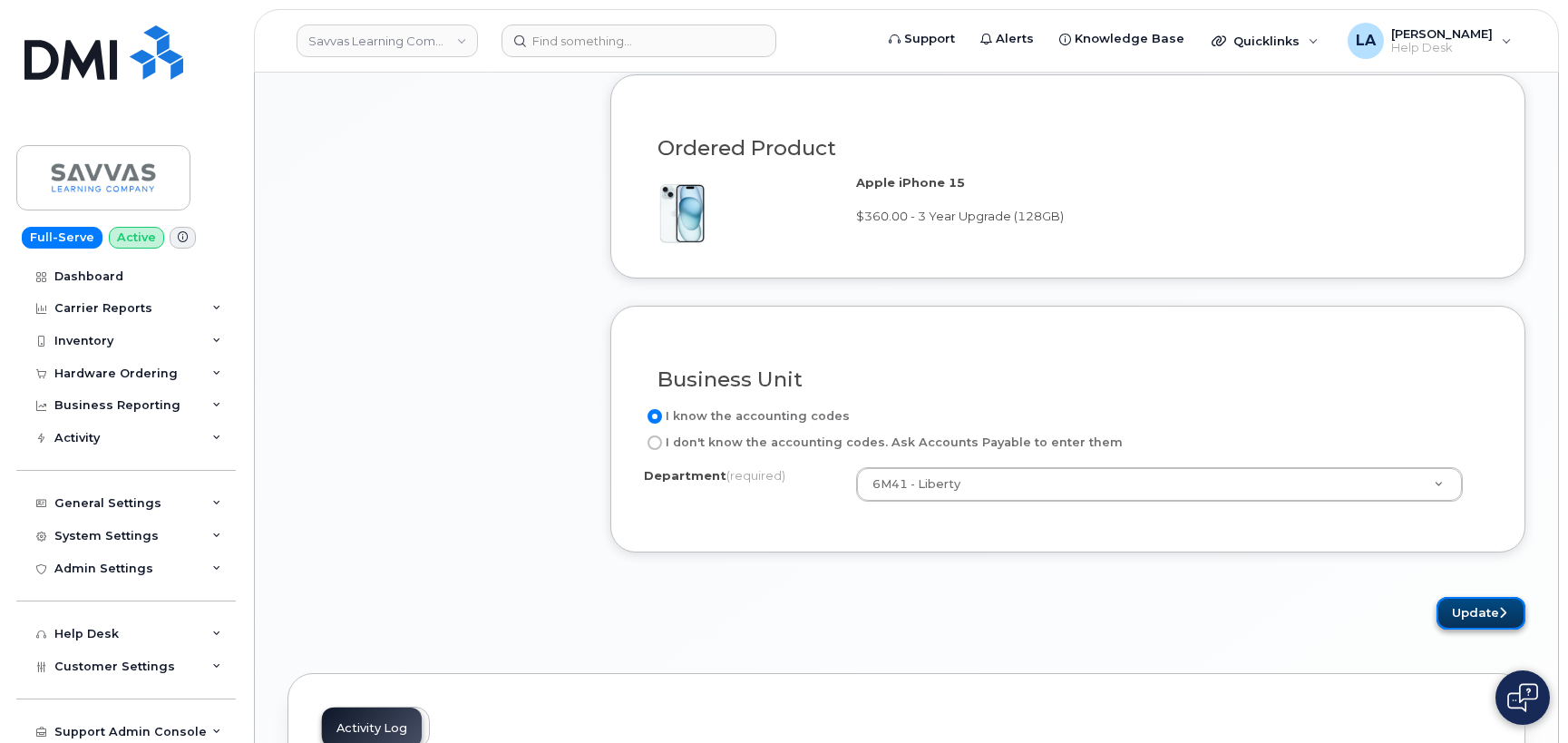
click at [1454, 616] on button "Update" at bounding box center [1481, 614] width 89 height 34
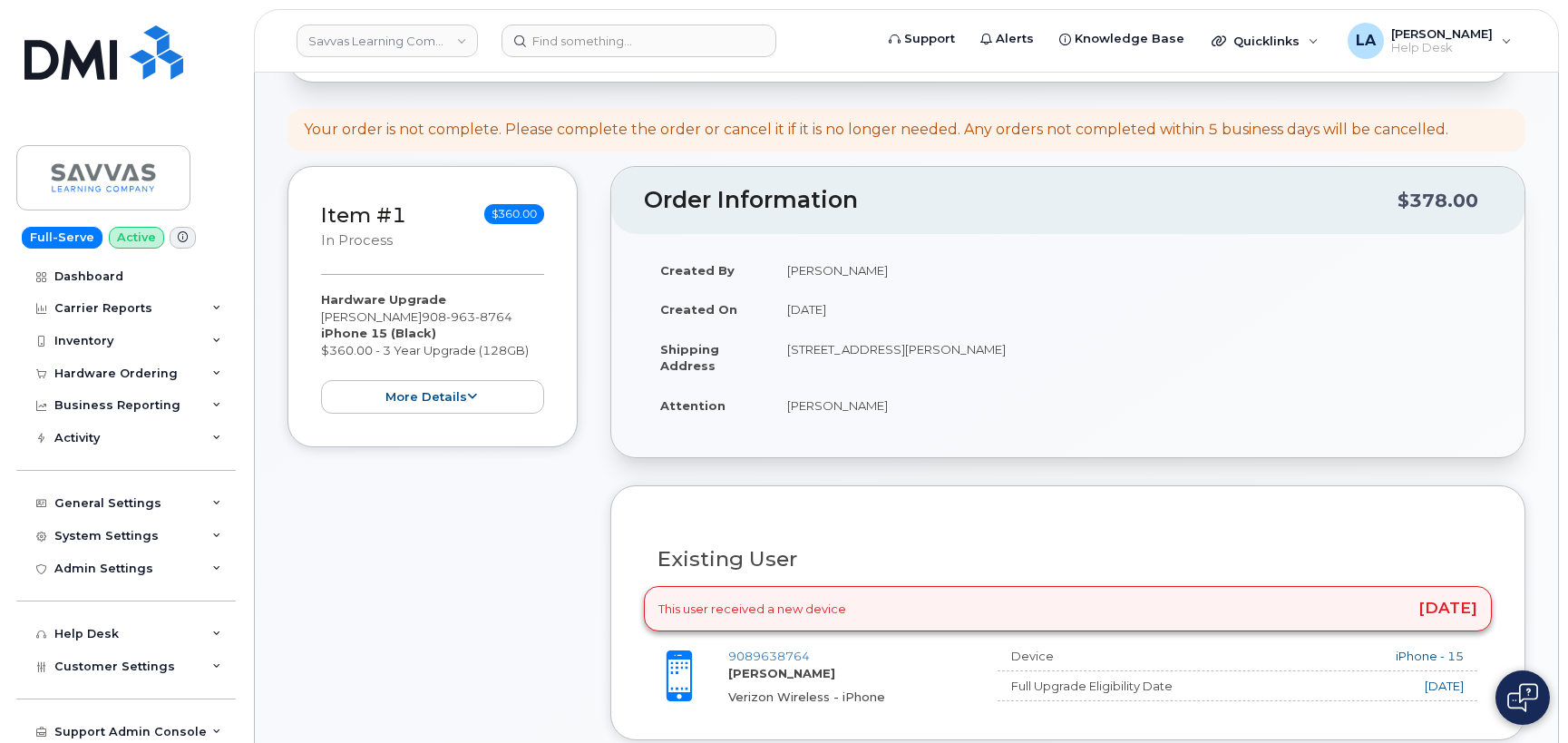
scroll to position [166, 0]
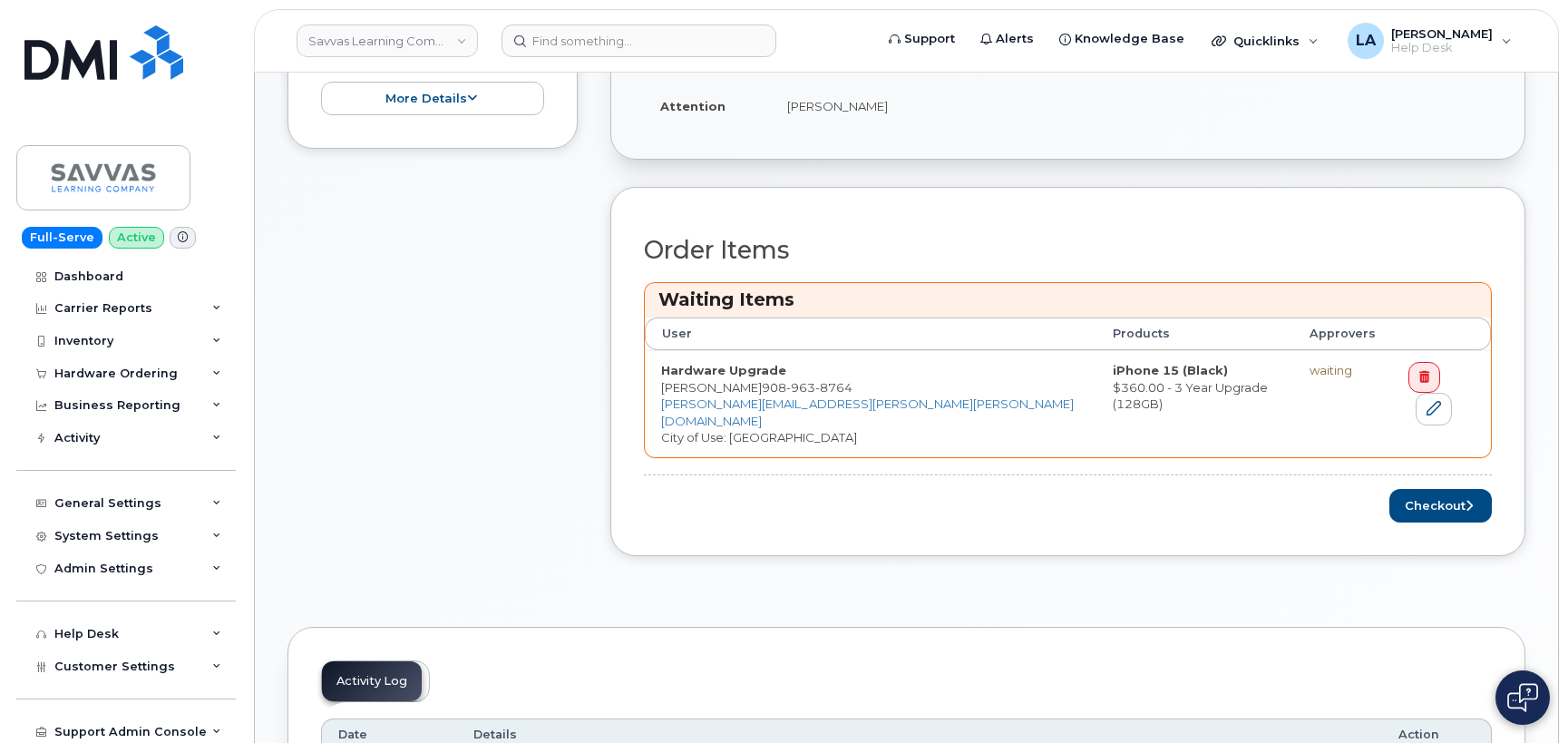
scroll to position [699, 0]
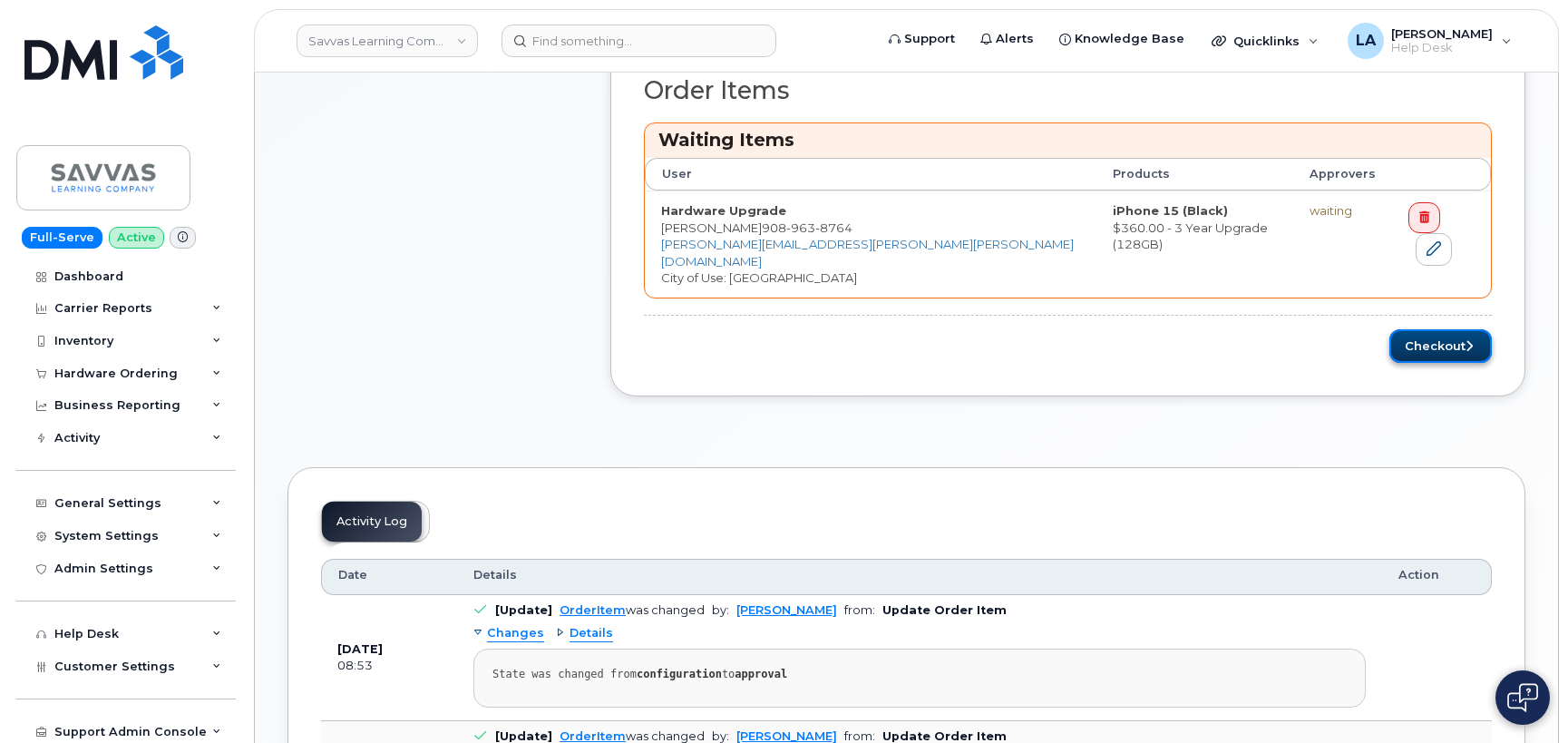
click at [1420, 329] on button "Checkout" at bounding box center [1440, 346] width 102 height 34
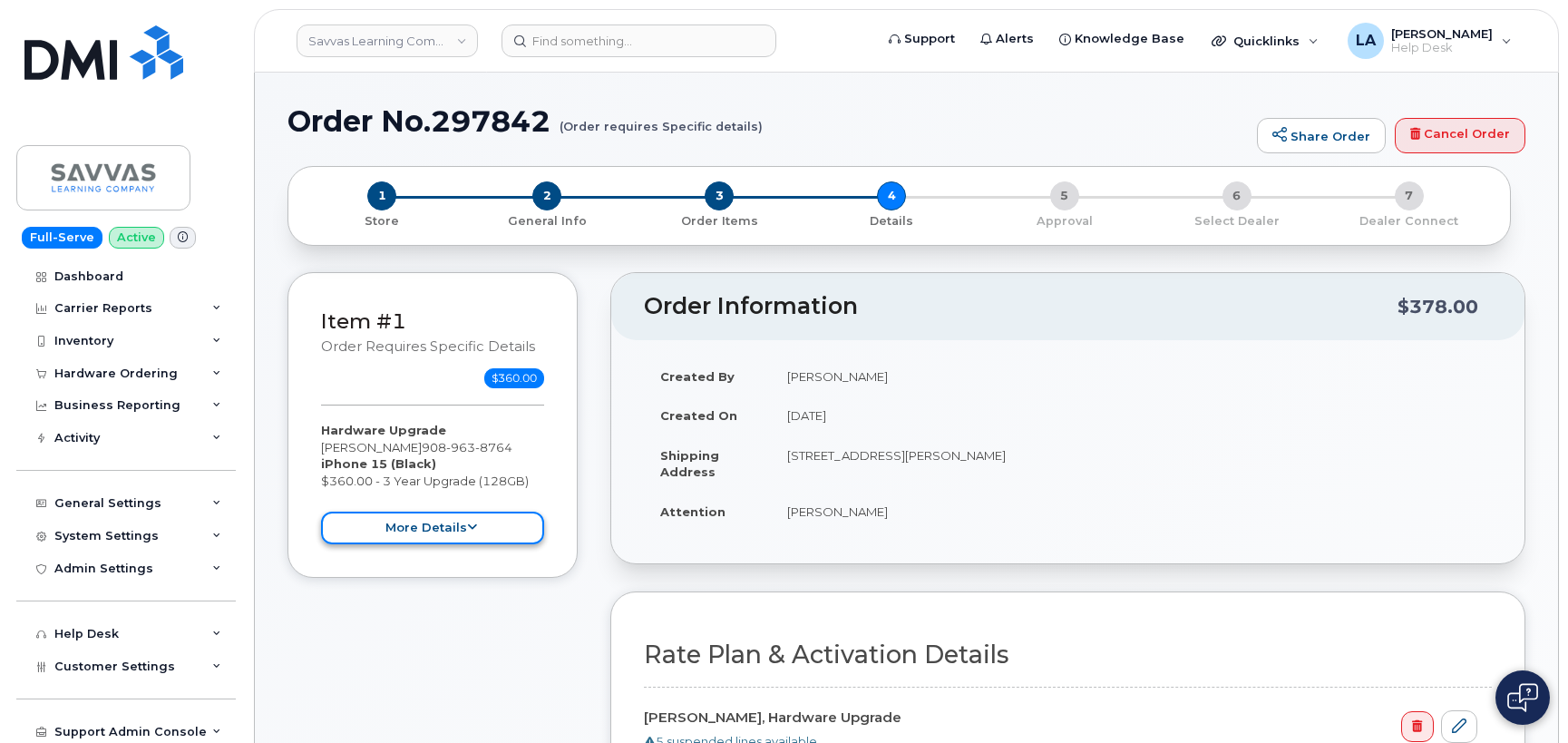
click at [458, 522] on button "more details" at bounding box center [433, 528] width 223 height 34
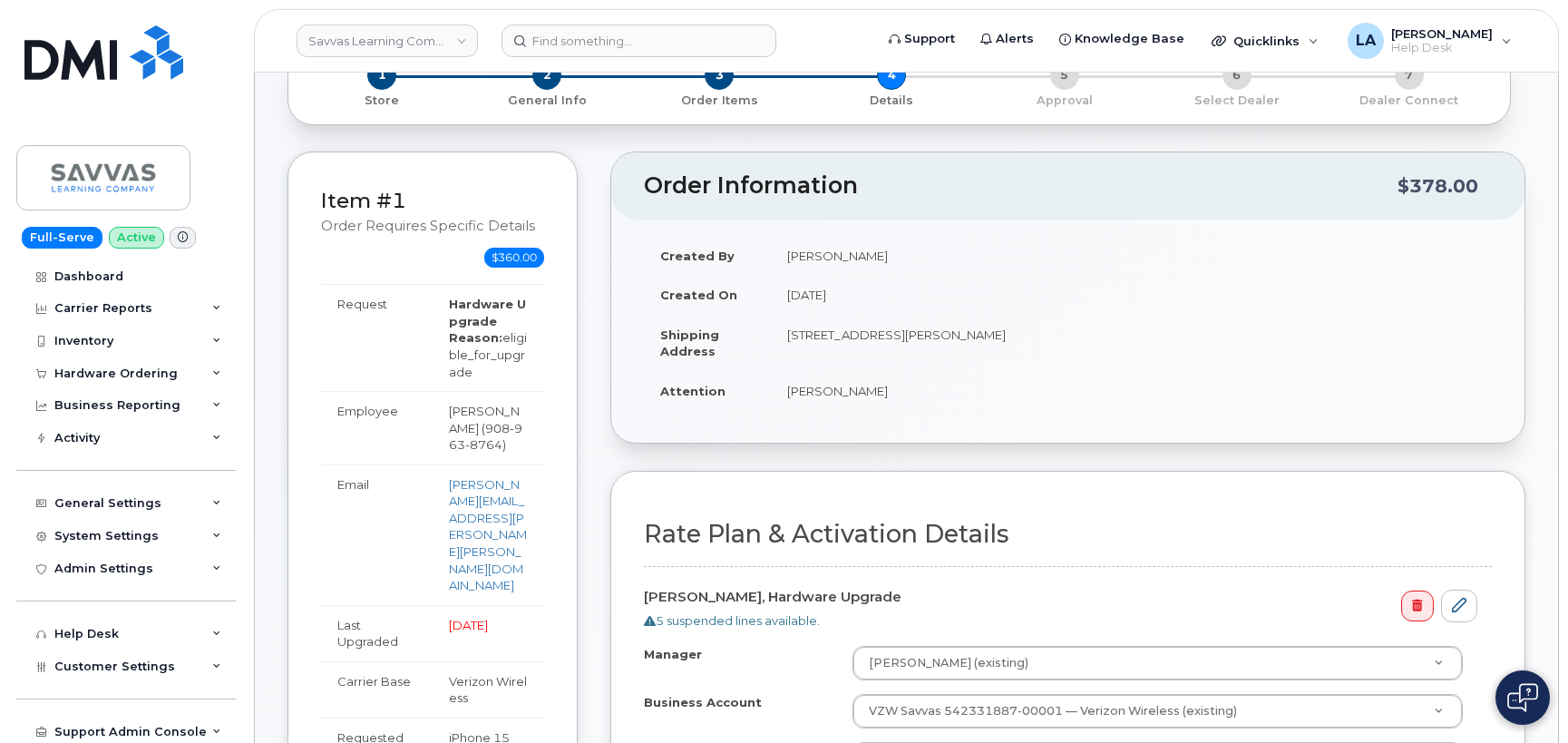
scroll to position [770, 0]
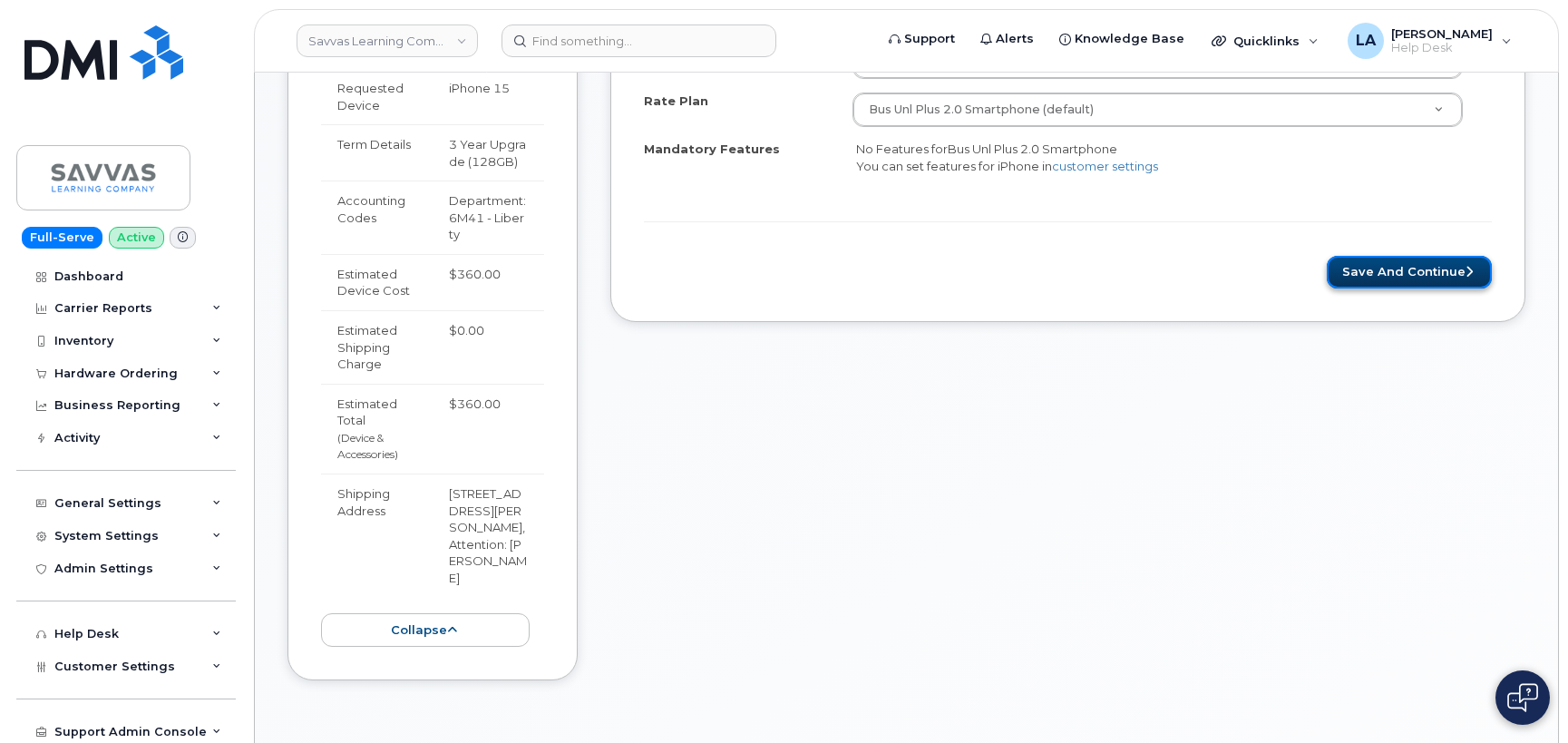
click at [1374, 260] on button "Save and Continue" at bounding box center [1409, 273] width 165 height 34
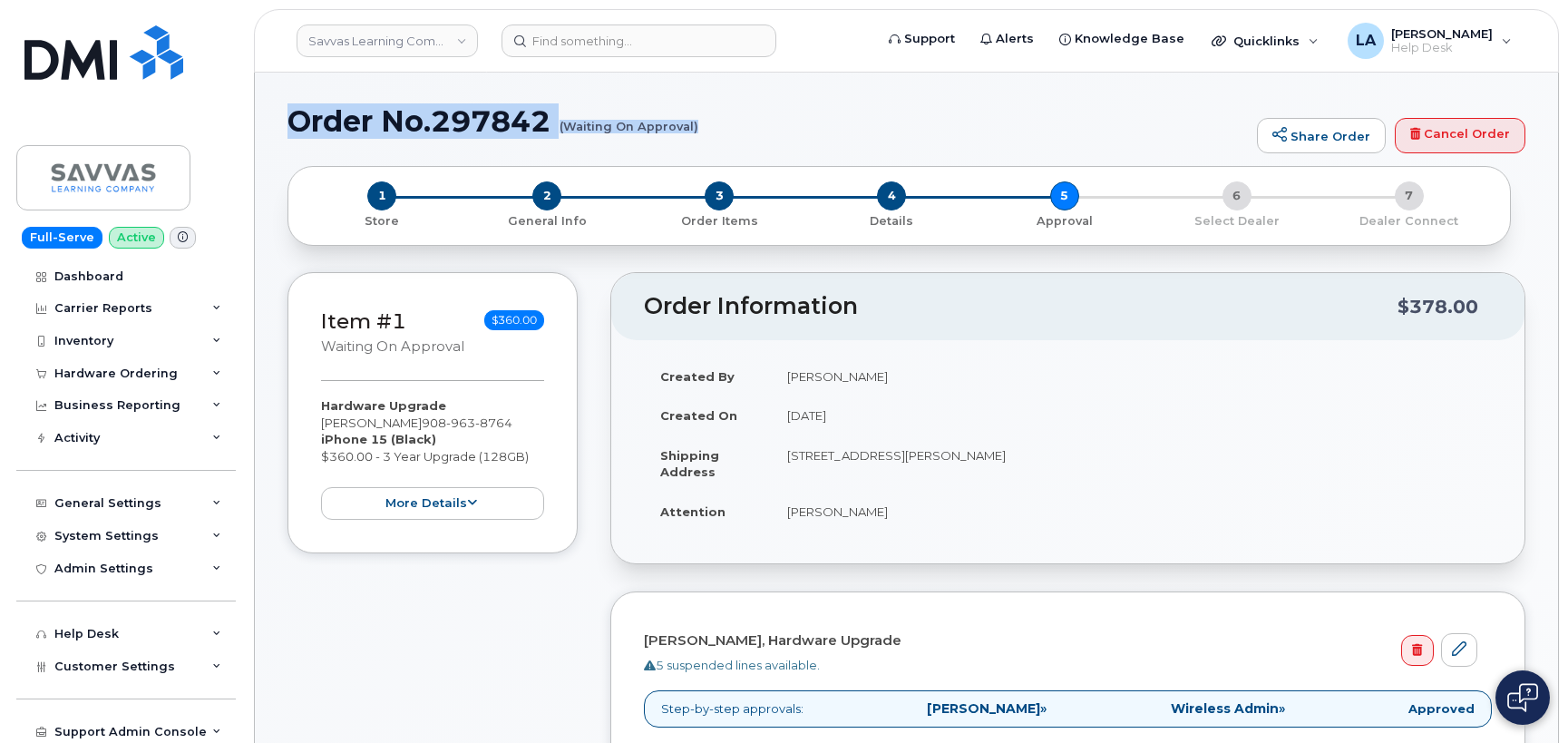
drag, startPoint x: 284, startPoint y: 112, endPoint x: 717, endPoint y: 159, distance: 435.5
copy h1 "Order No.297842 (Waiting On Approval)"
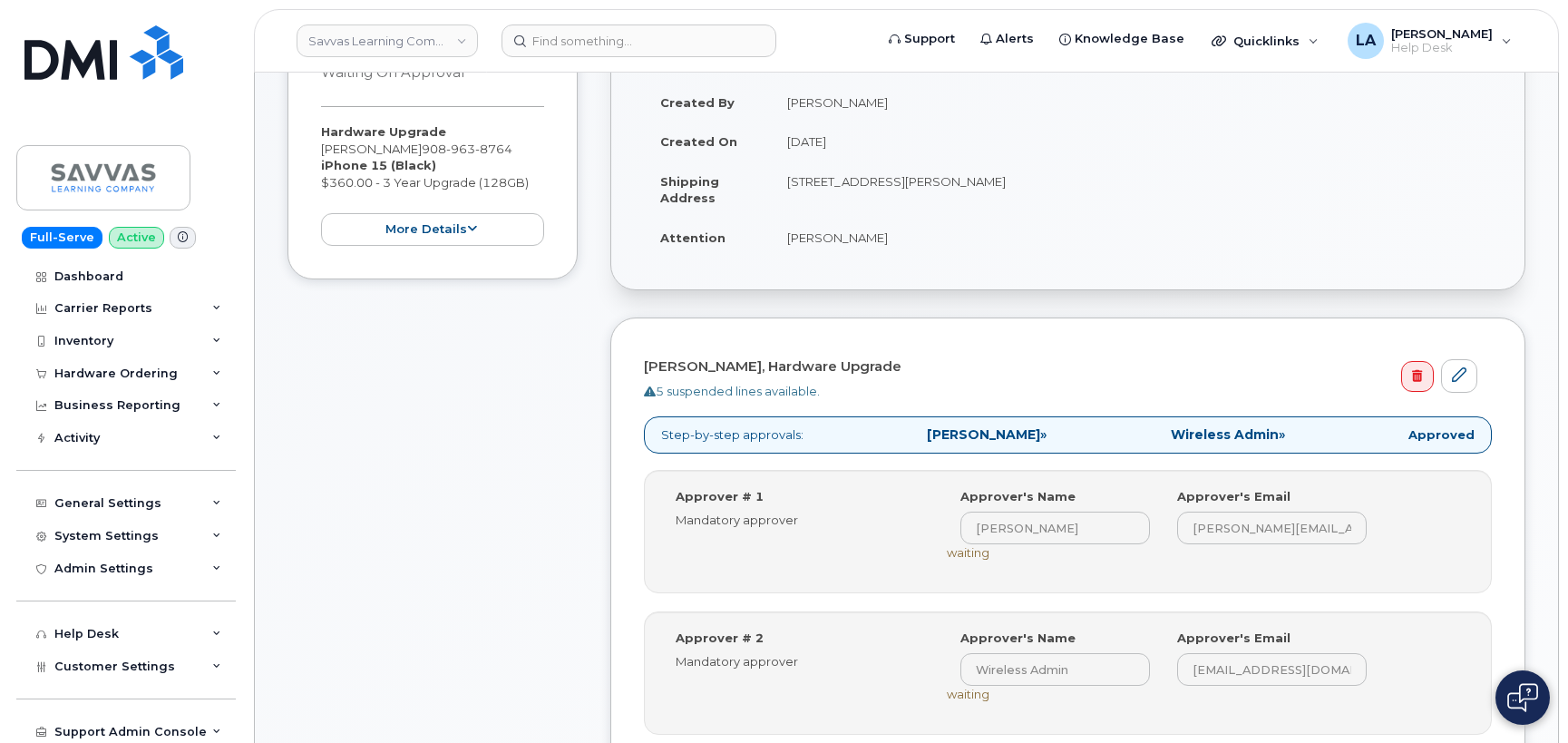
scroll to position [470, 0]
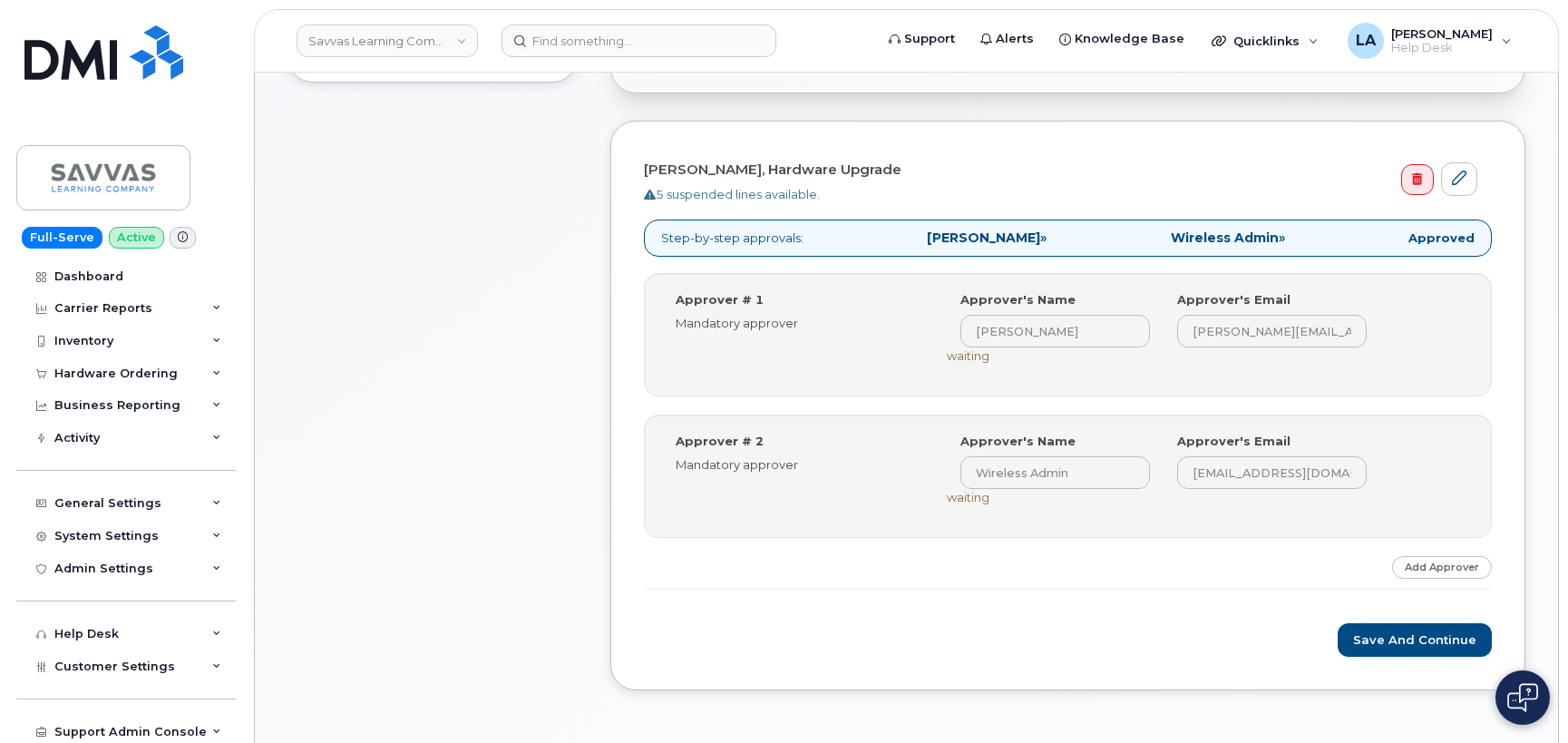
click at [1515, 242] on div "Christopher Wilson, Hardware Upgrade 5 suspended lines available. Step-by-step …" at bounding box center [1068, 405] width 915 height 569
click at [641, 43] on input at bounding box center [638, 40] width 274 height 33
paste input "296808"
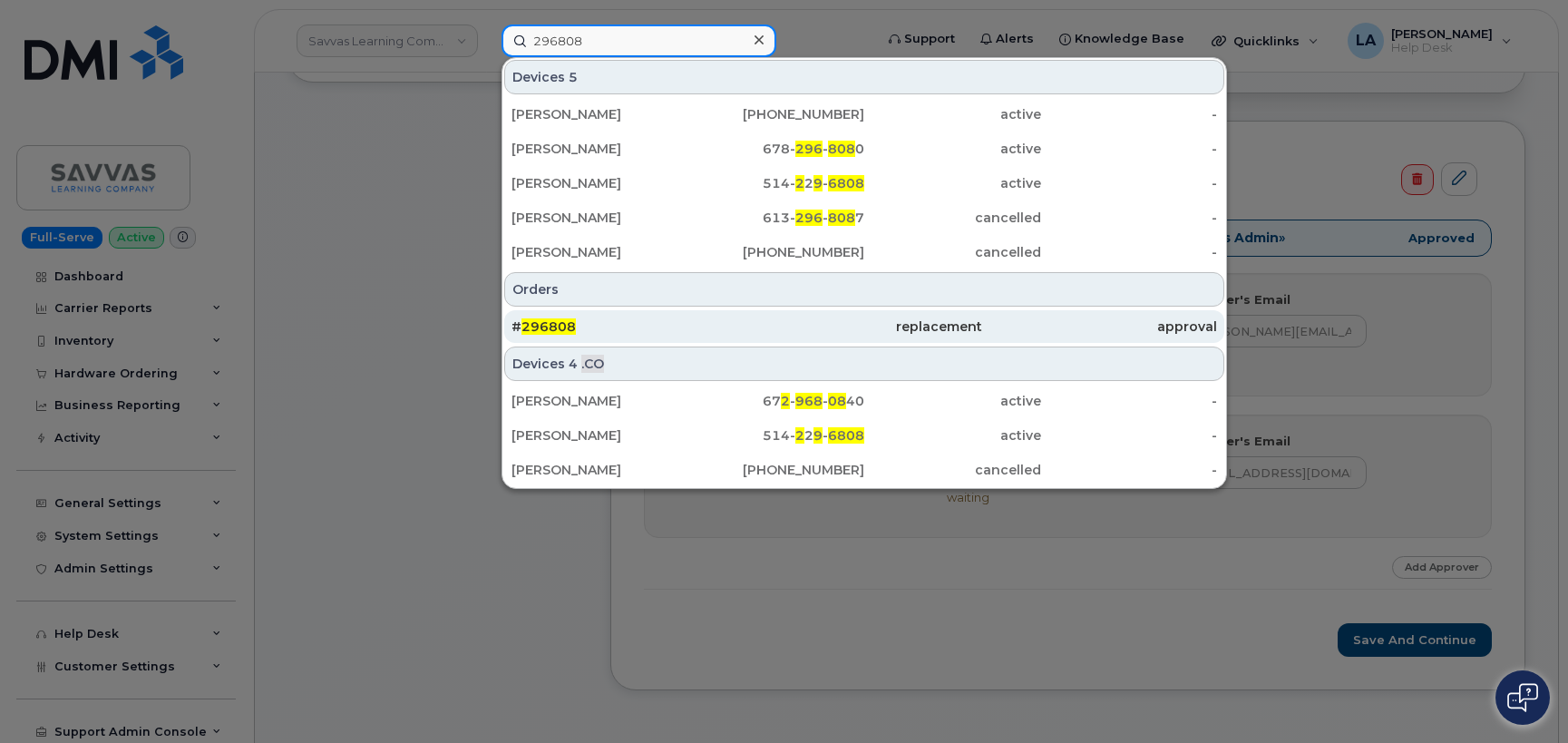
type input "296808"
click at [540, 328] on span "296808" at bounding box center [549, 326] width 54 height 16
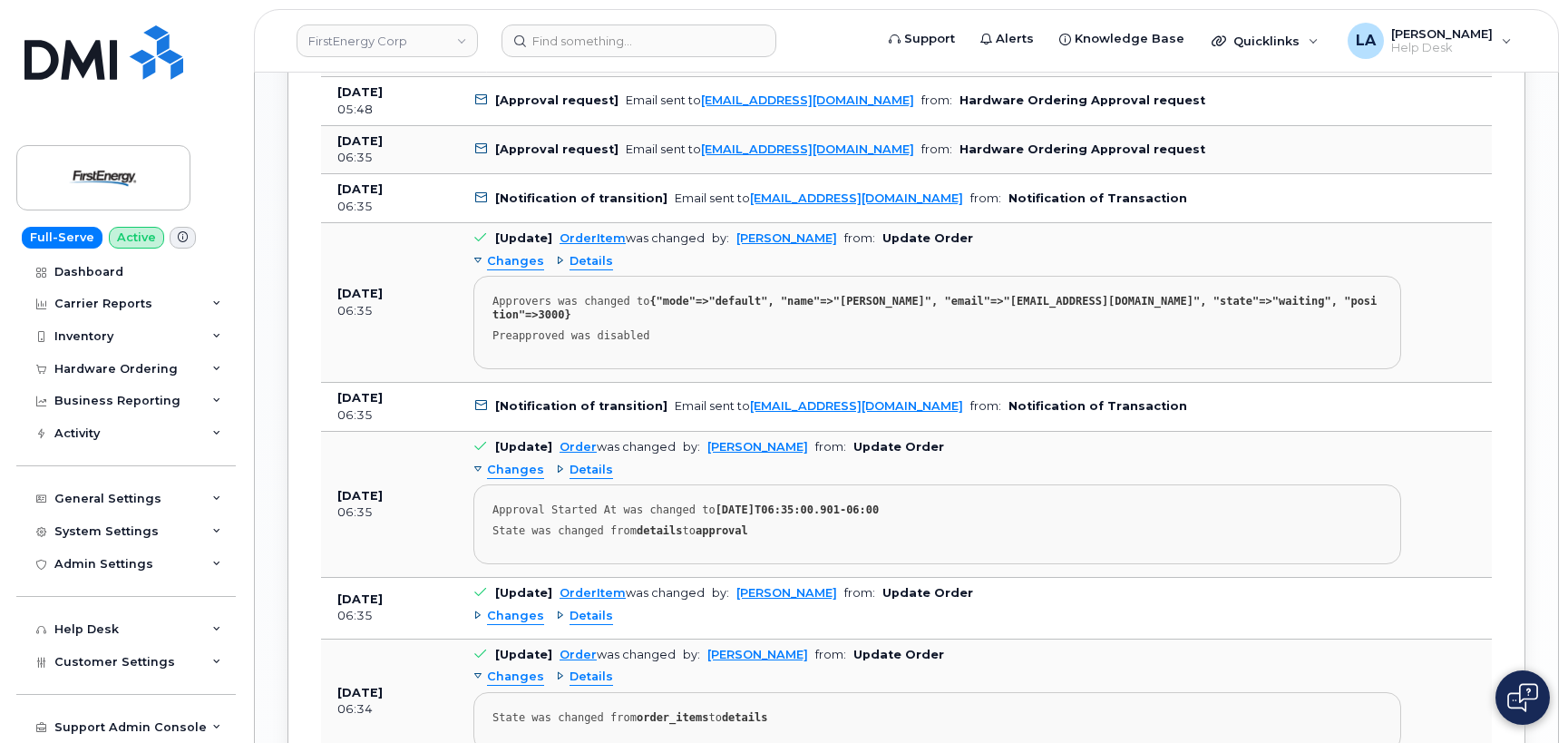
scroll to position [1761, 0]
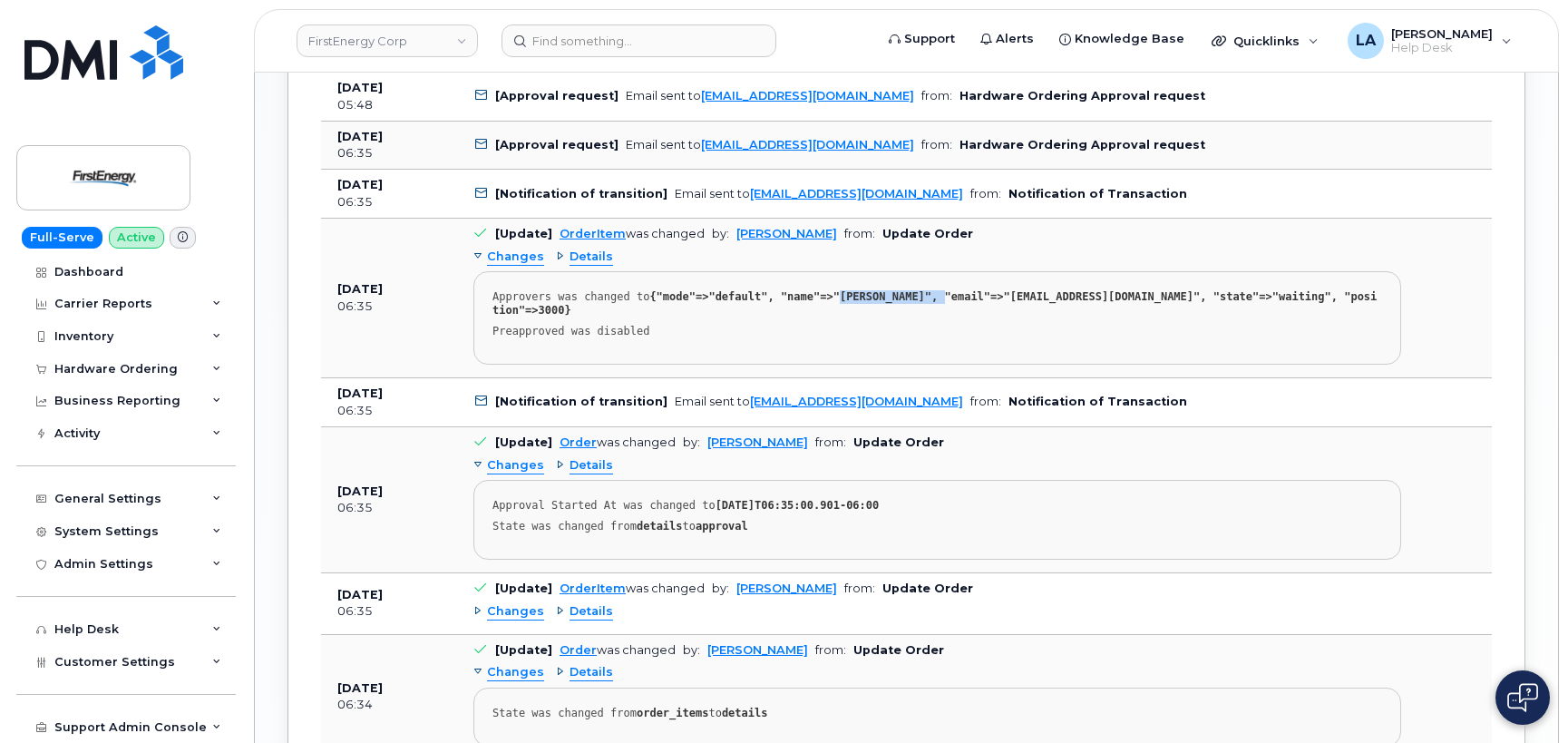
drag, startPoint x: 813, startPoint y: 296, endPoint x: 909, endPoint y: 296, distance: 96.0
click at [909, 296] on strong "{"mode"=>"default", "name"=>"[PERSON_NAME]", "email"=>"[EMAIL_ADDRESS][DOMAIN_N…" at bounding box center [935, 304] width 884 height 26
copy strong "[PERSON_NAME]""
